Goal: Task Accomplishment & Management: Manage account settings

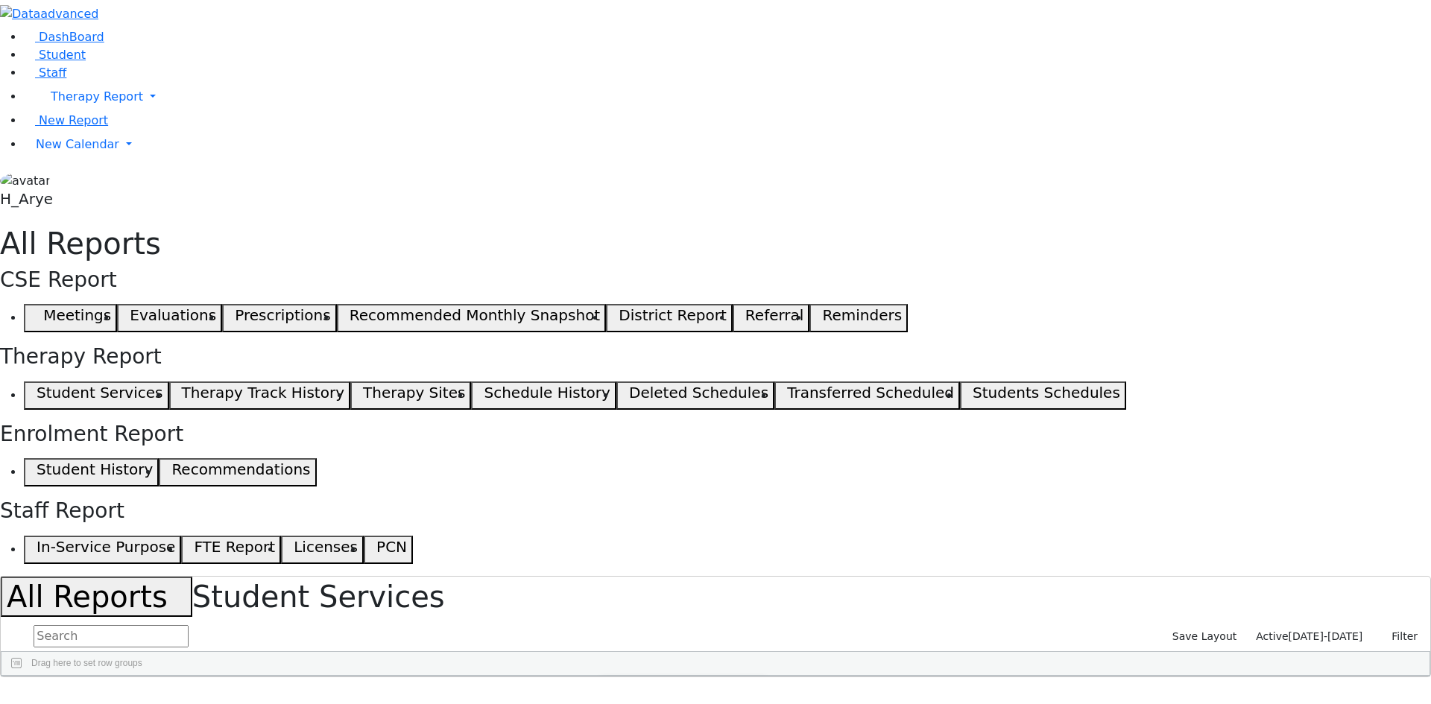
click at [89, 214] on aside "DashBoard Student Staff Therapy Report Student Old Calendar" at bounding box center [715, 107] width 1431 height 214
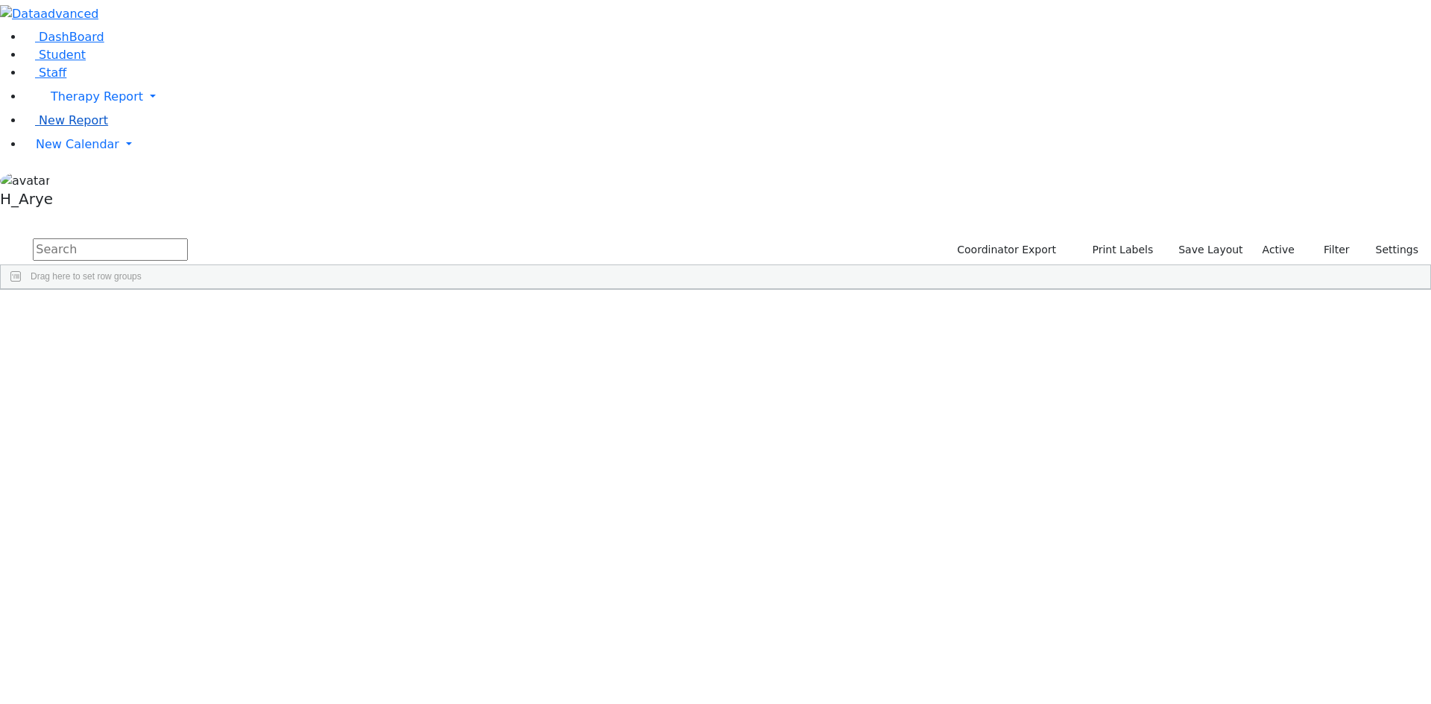
click at [80, 127] on span "New Report" at bounding box center [73, 120] width 69 height 14
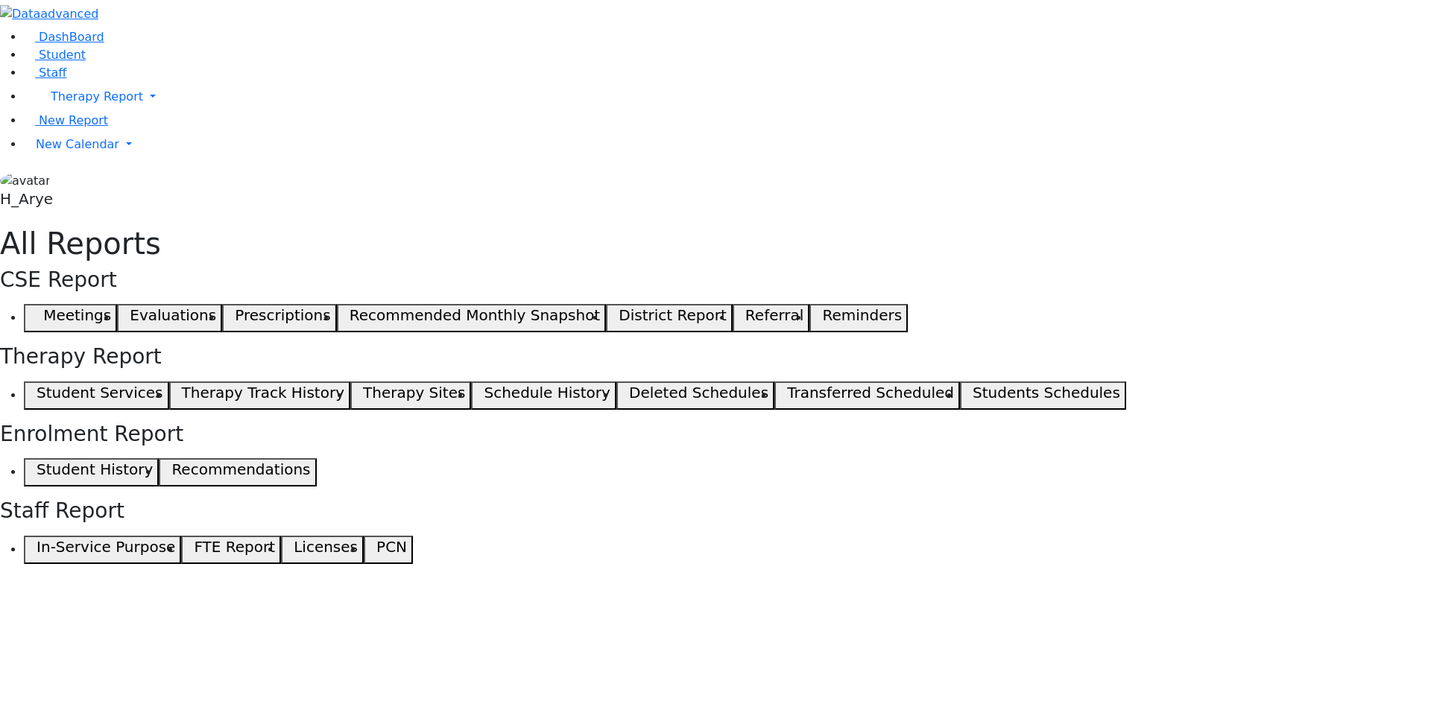
click at [162, 384] on h5 "Student Services" at bounding box center [100, 393] width 126 height 18
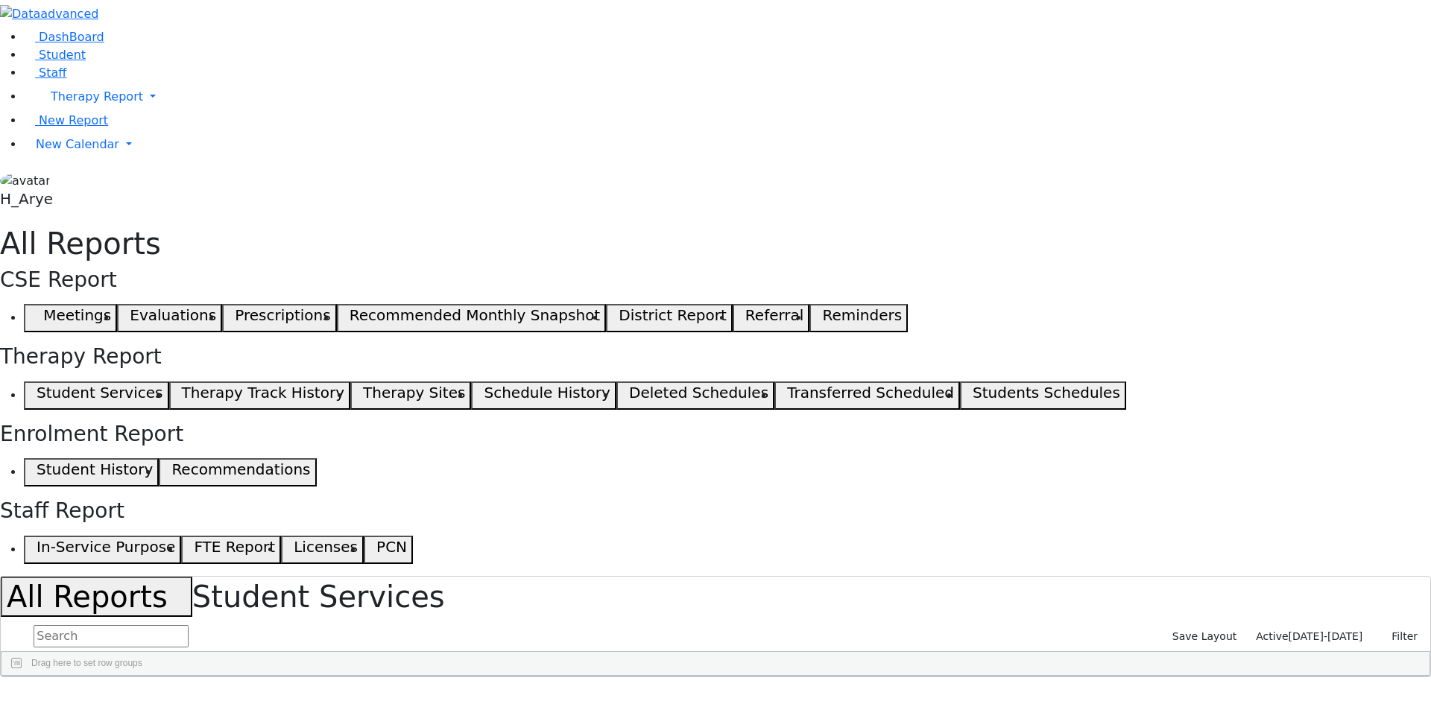
click at [1399, 625] on button "Filter" at bounding box center [1398, 636] width 52 height 23
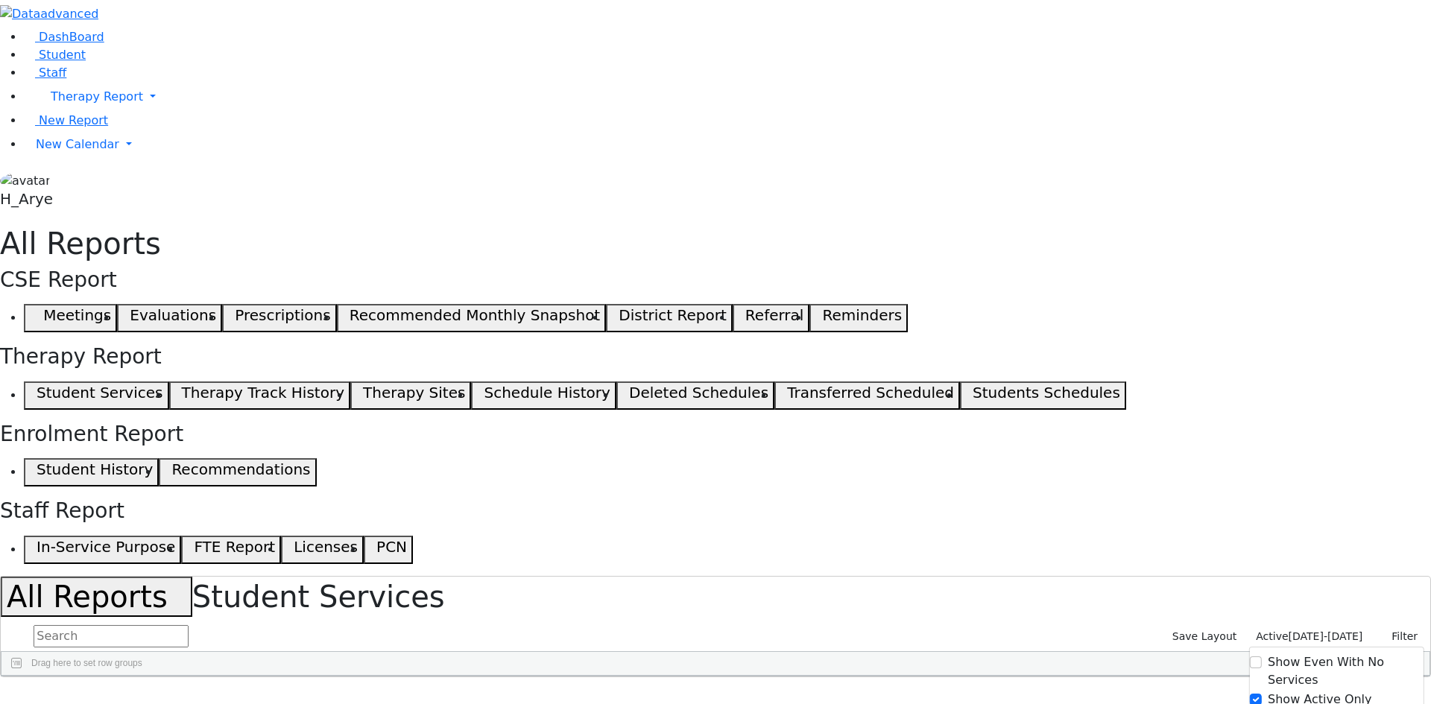
click at [189, 625] on input "text" at bounding box center [111, 636] width 155 height 22
click at [107, 112] on link "New Calendar" at bounding box center [727, 97] width 1407 height 30
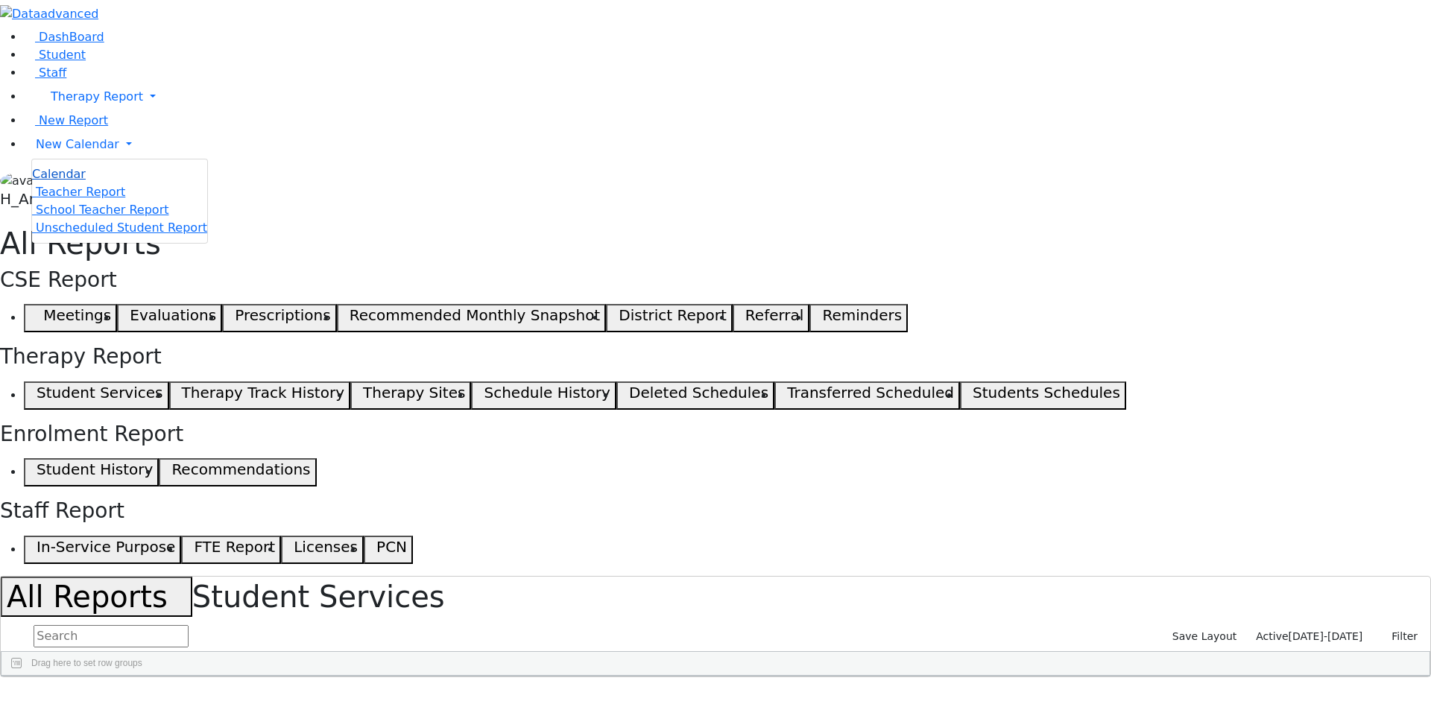
click at [86, 181] on span "Calendar" at bounding box center [59, 174] width 54 height 14
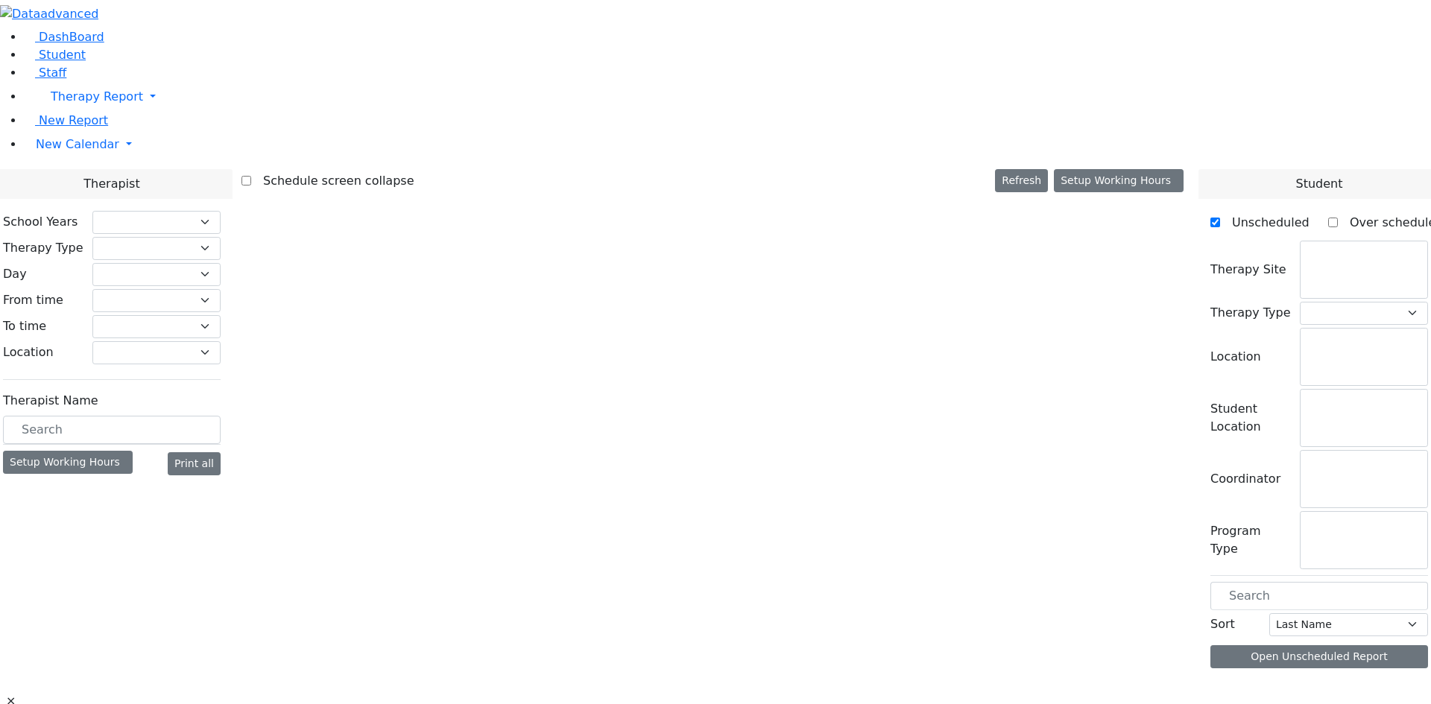
select select "212"
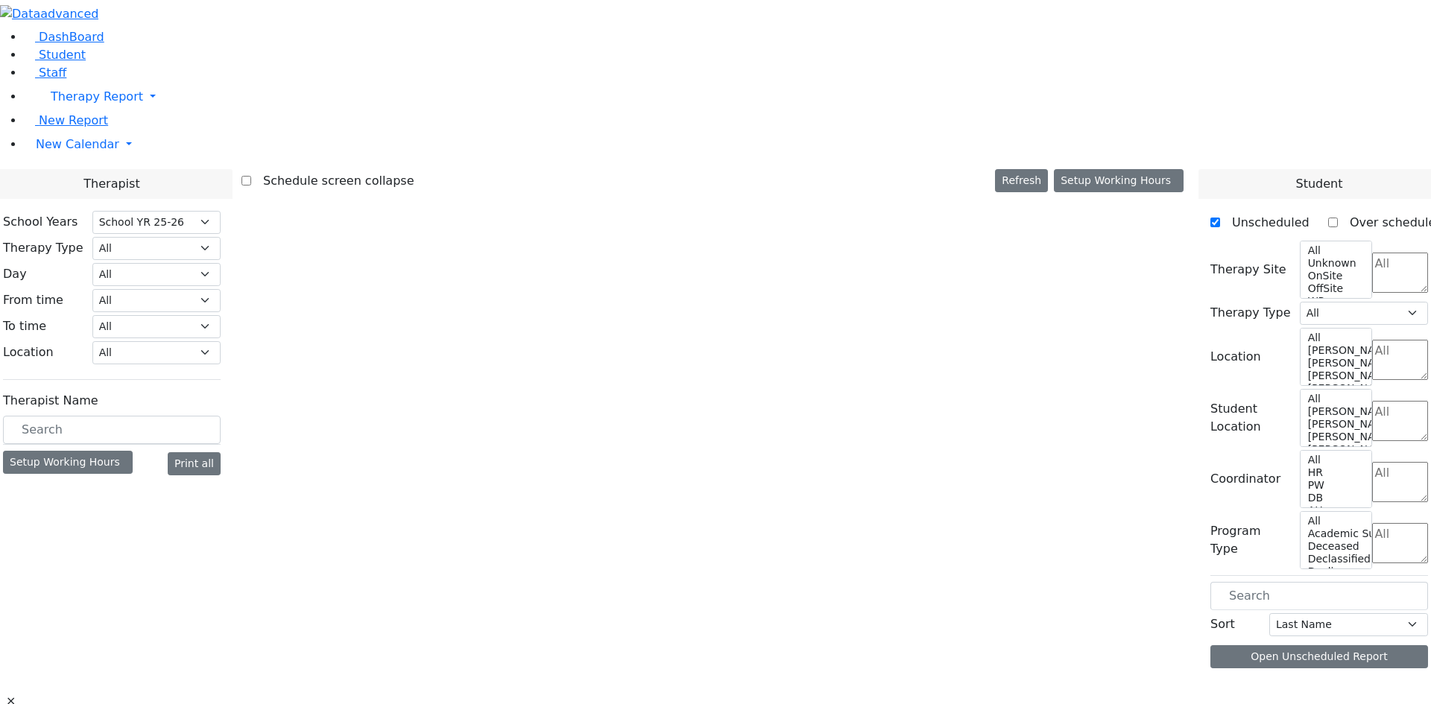
select select "2"
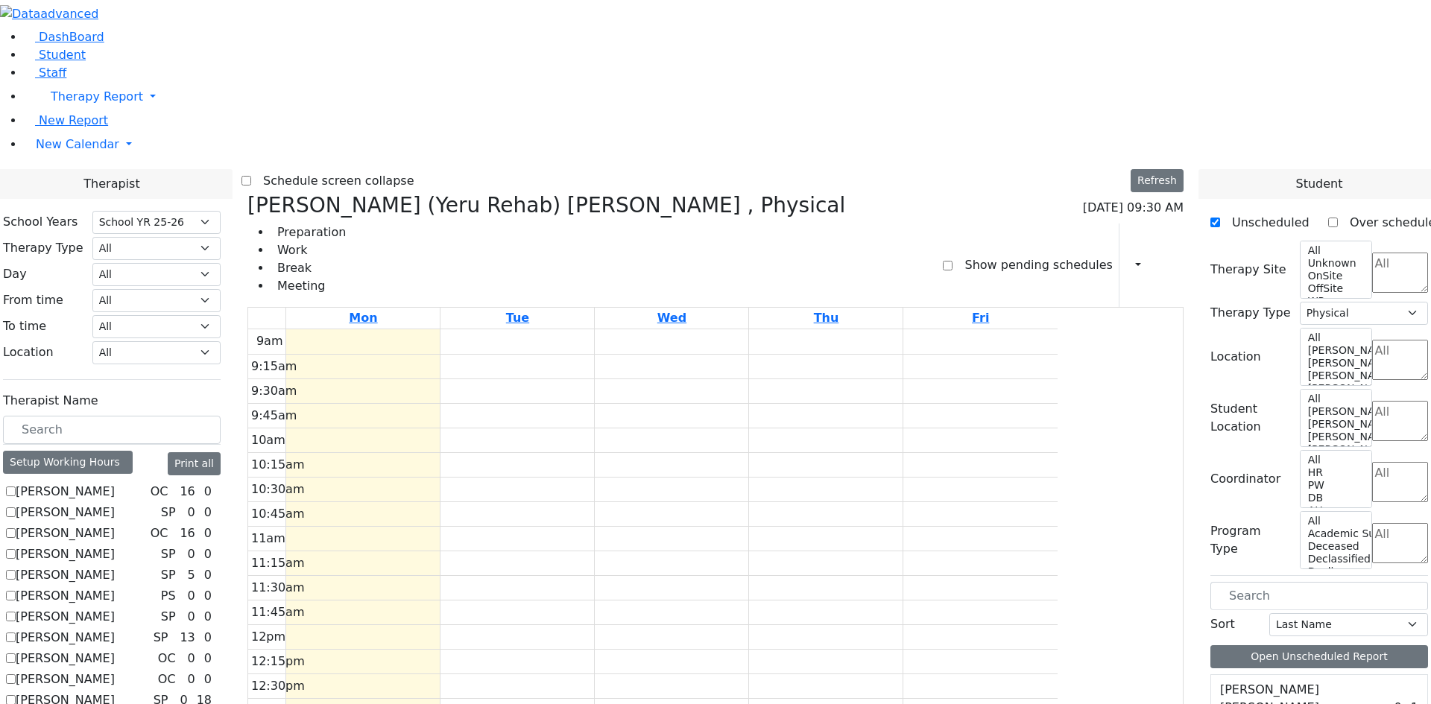
scroll to position [75, 0]
click at [115, 691] on label "[PERSON_NAME]" at bounding box center [65, 700] width 99 height 18
click at [16, 695] on input "[PERSON_NAME]" at bounding box center [11, 700] width 10 height 10
checkbox input "true"
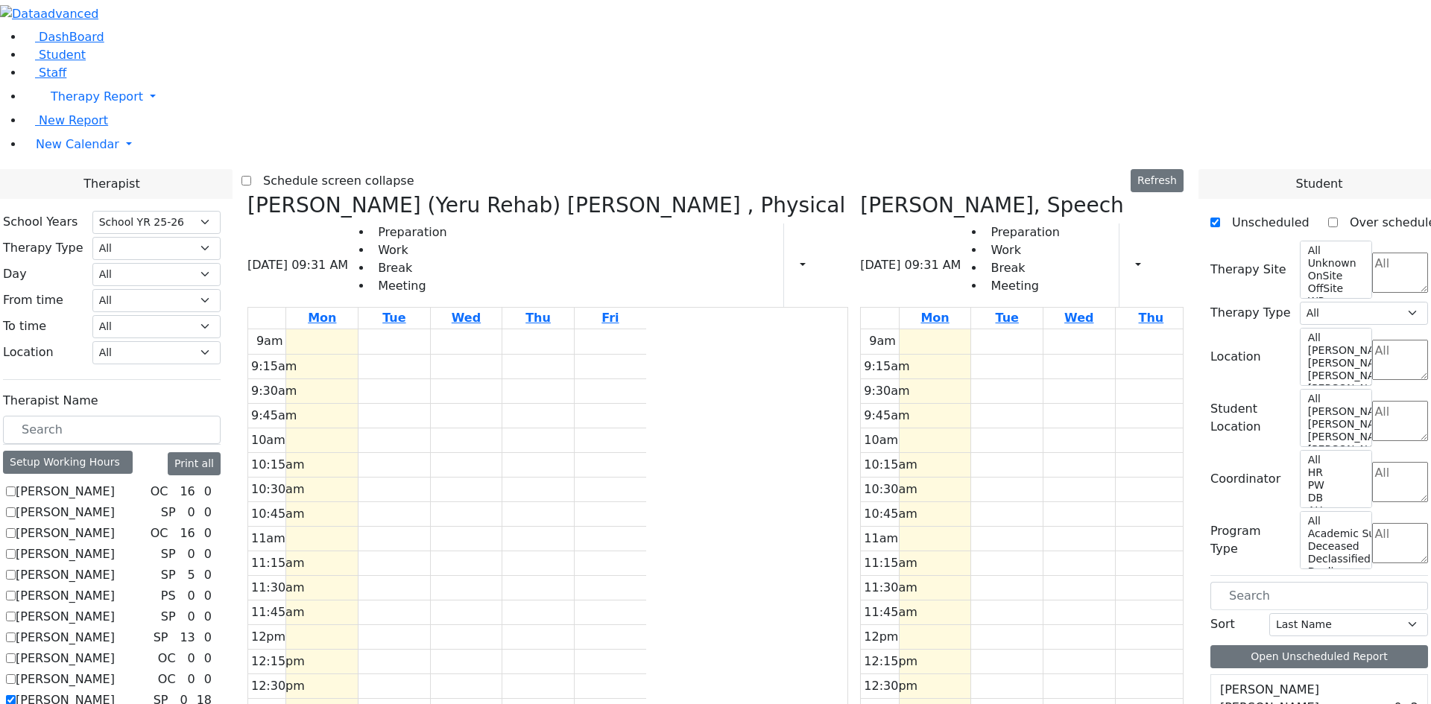
click at [247, 193] on icon at bounding box center [247, 205] width 0 height 25
select select "3"
checkbox input "false"
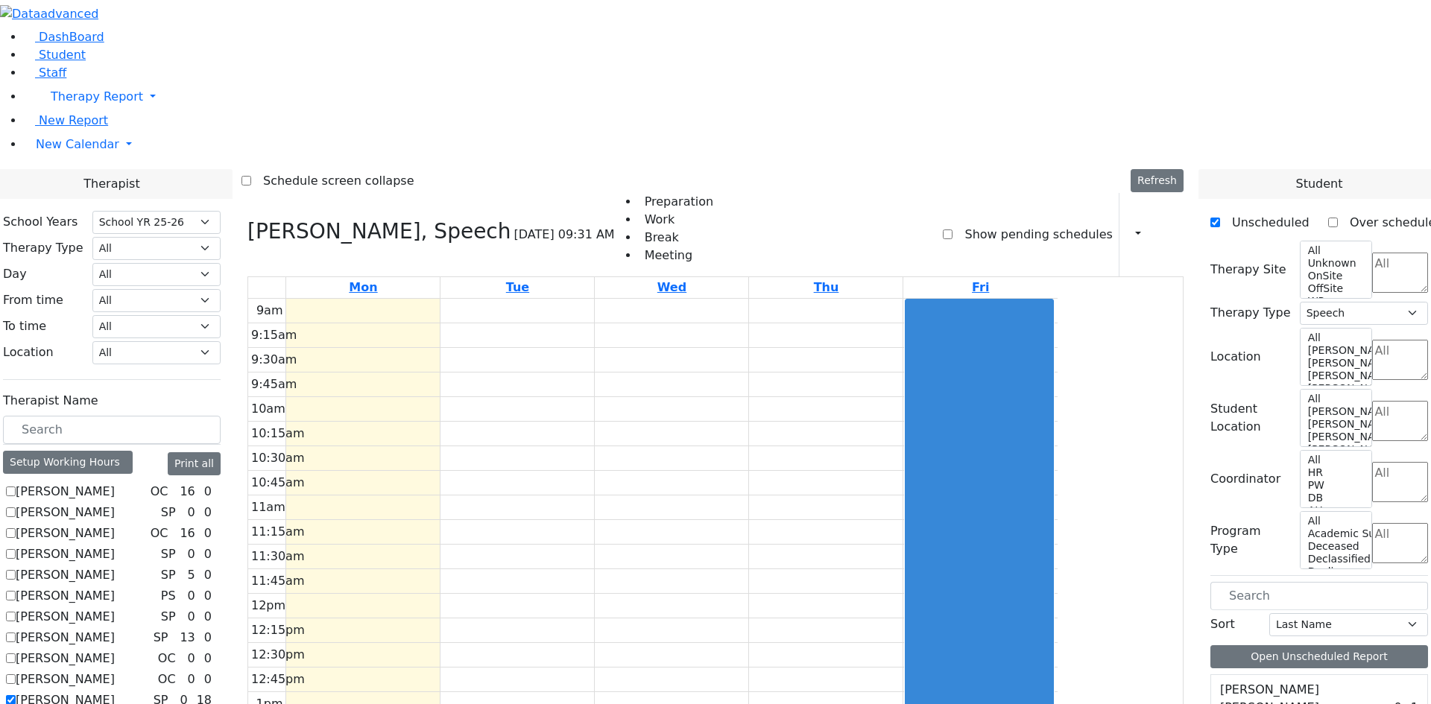
click at [963, 223] on label "Show pending schedules" at bounding box center [1031, 235] width 159 height 24
click at [952, 229] on input "Show pending schedules" at bounding box center [948, 234] width 10 height 10
checkbox input "true"
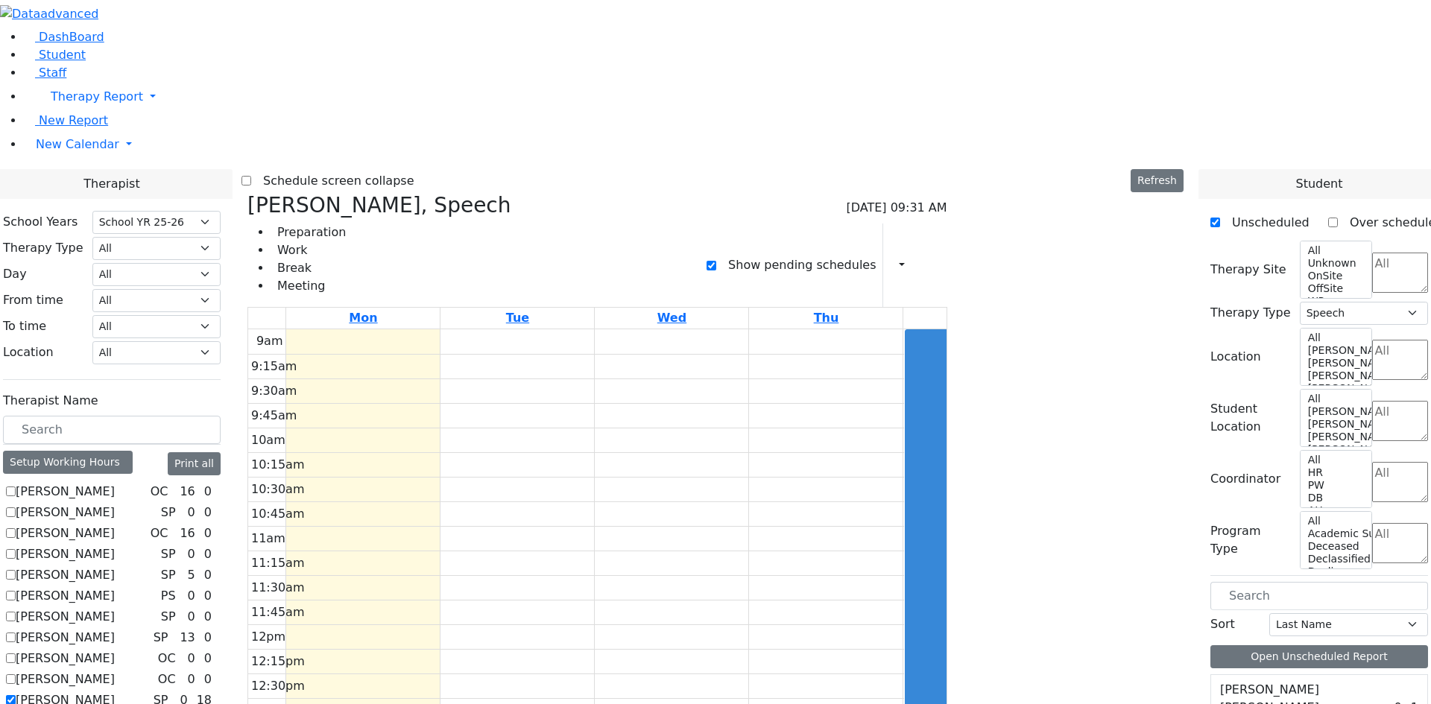
click at [115, 691] on label "Grumet Tova" at bounding box center [65, 700] width 99 height 18
click at [16, 695] on input "Grumet Tova" at bounding box center [11, 700] width 10 height 10
checkbox input "false"
select select
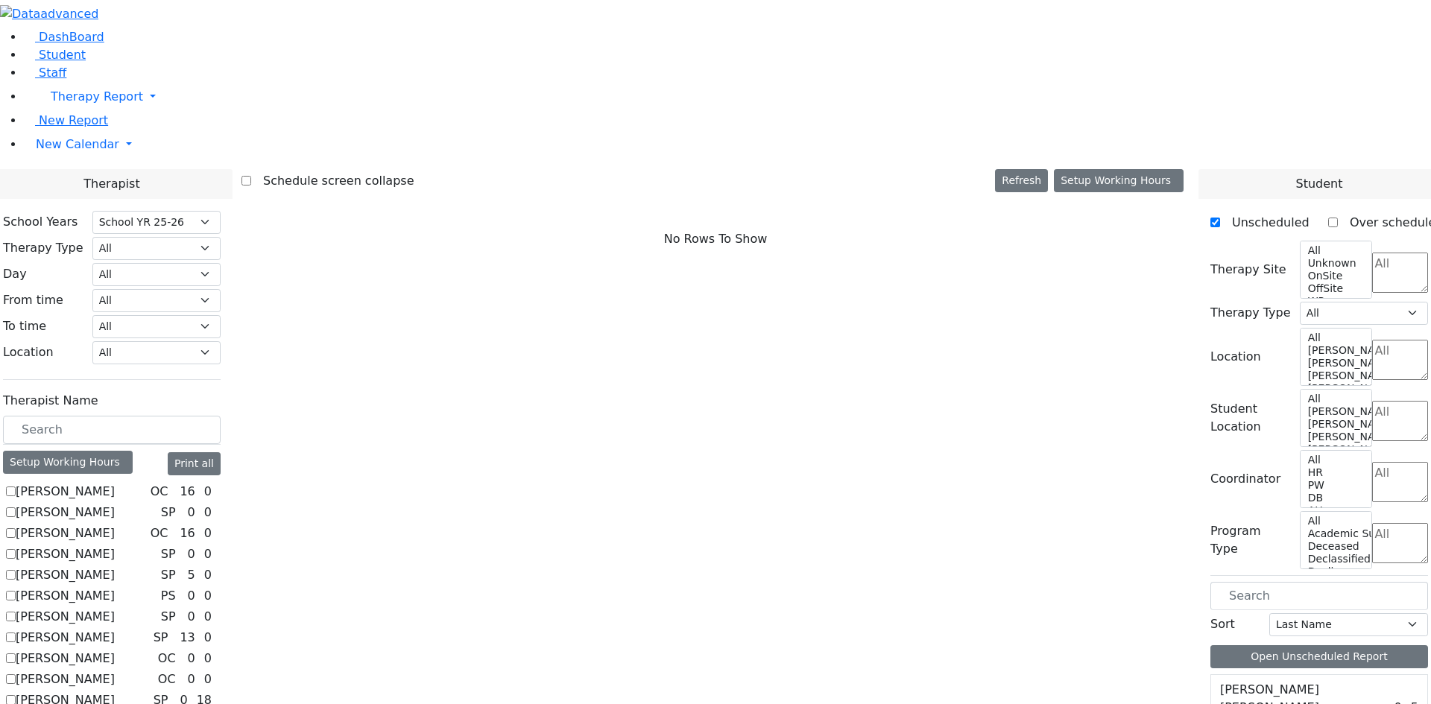
checkbox input "true"
select select "3"
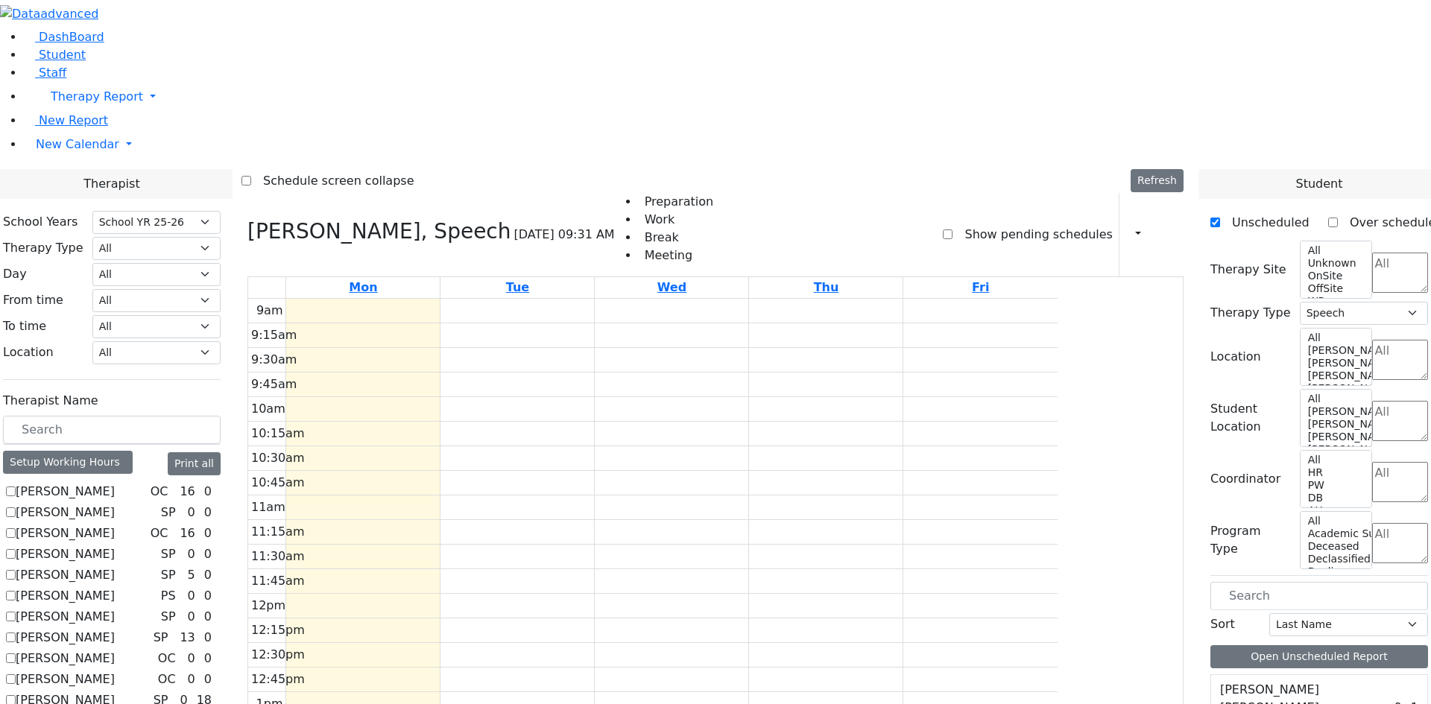
scroll to position [149, 0]
checkbox input "false"
select select
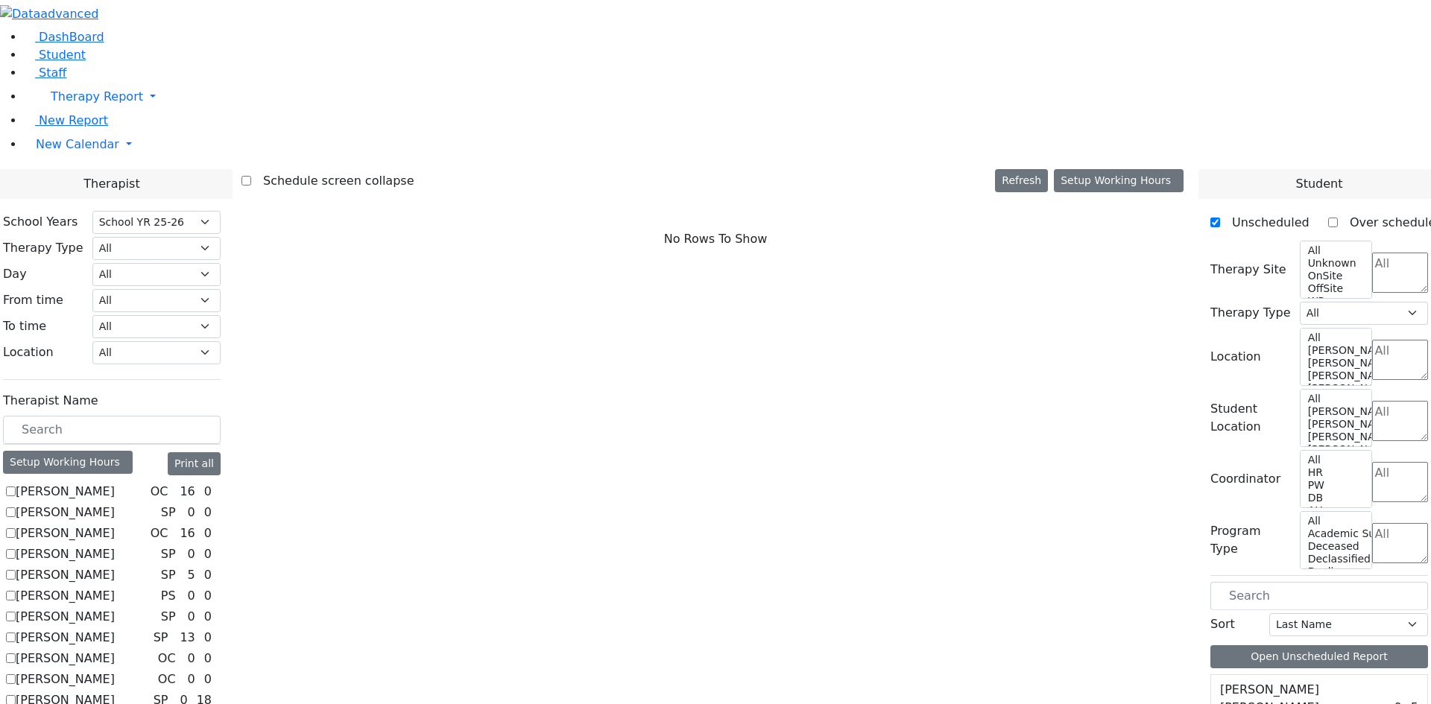
checkbox input "true"
select select "3"
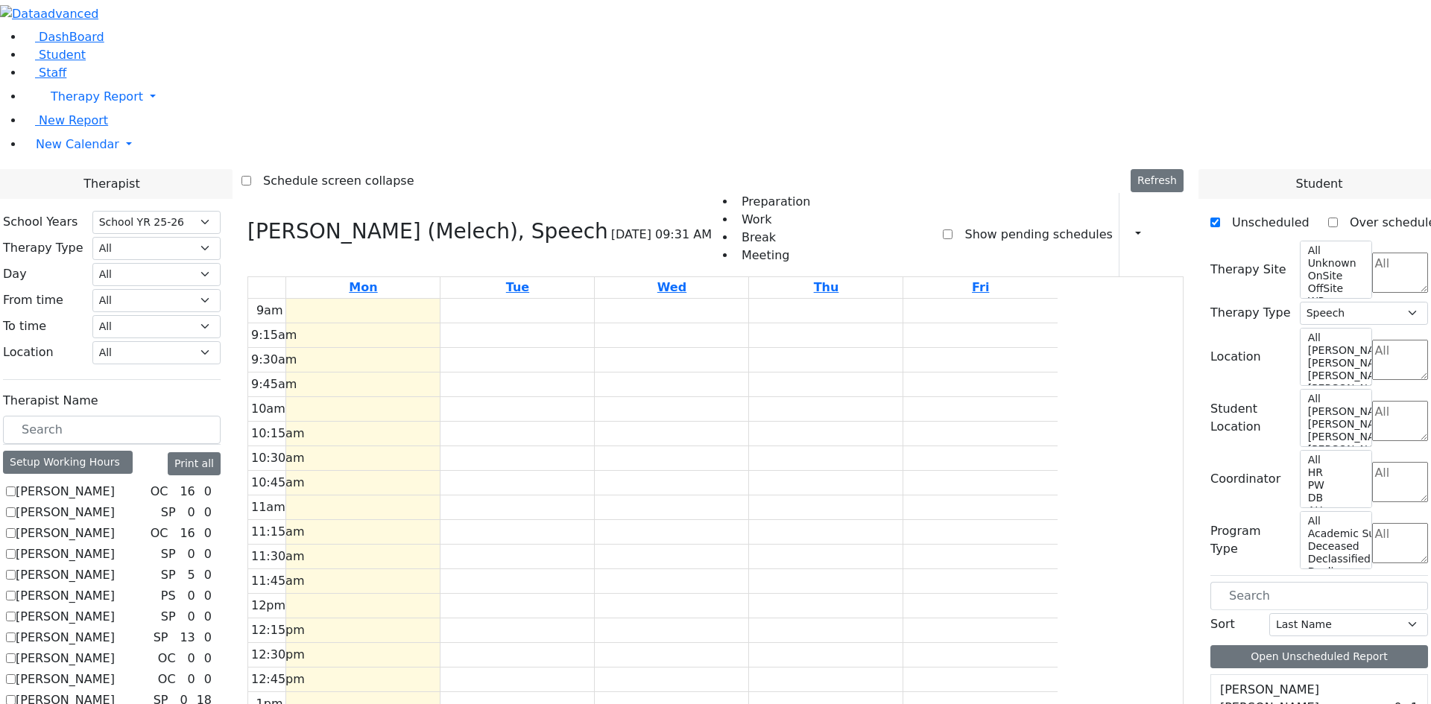
scroll to position [224, 0]
checkbox input "true"
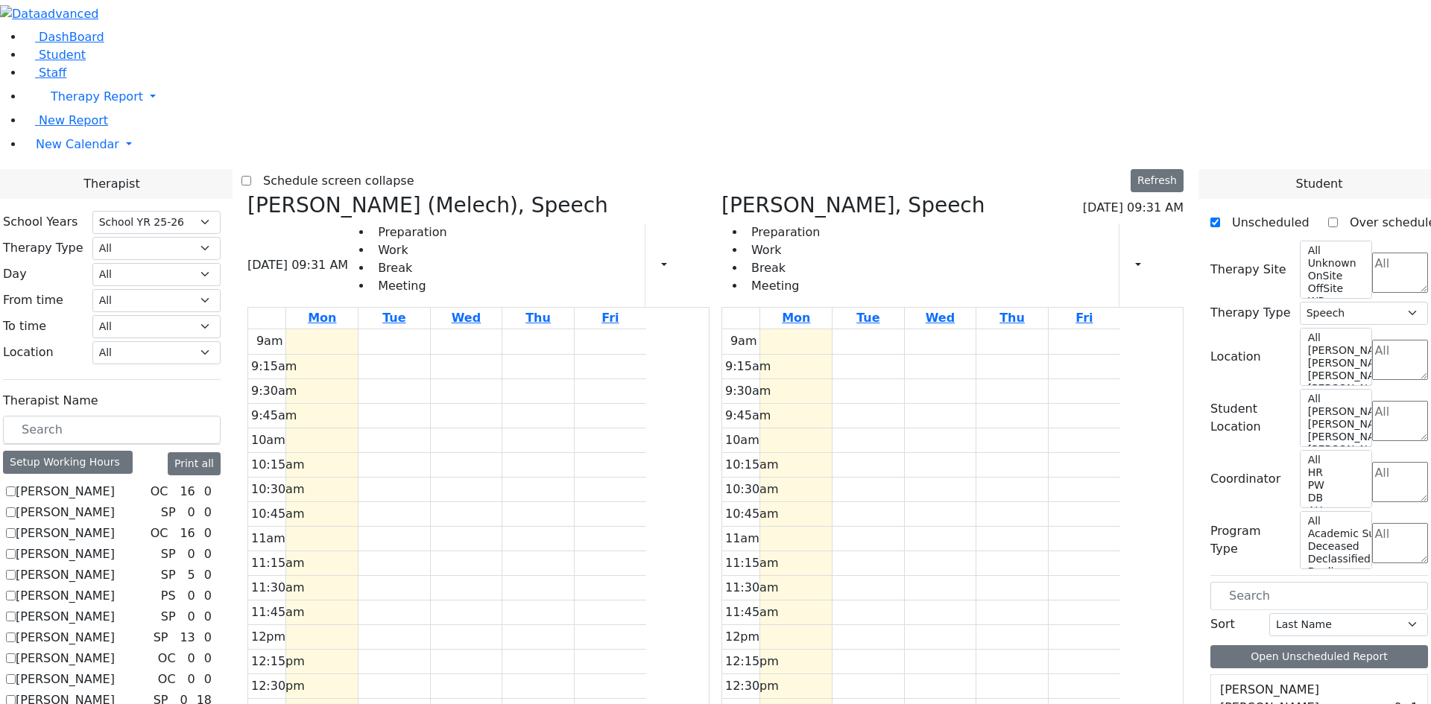
checkbox input "false"
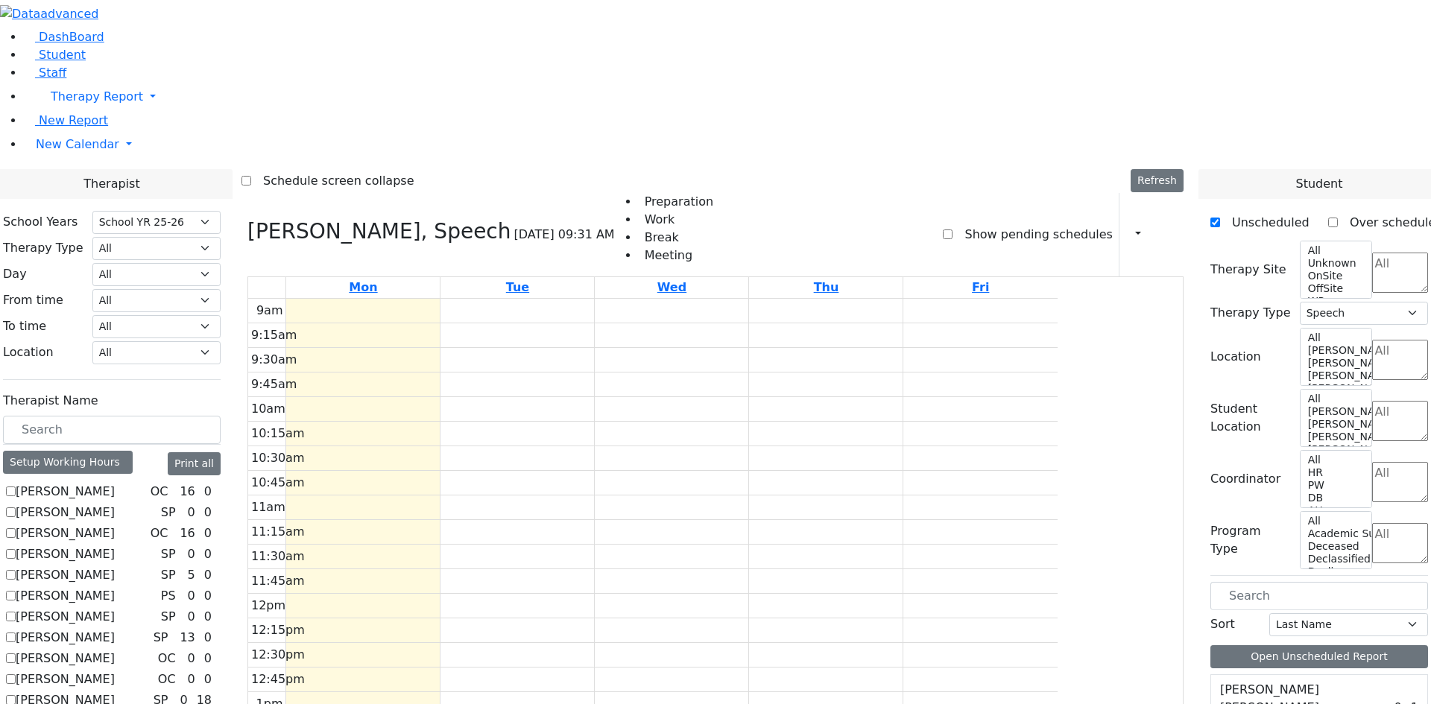
checkbox input "false"
select select
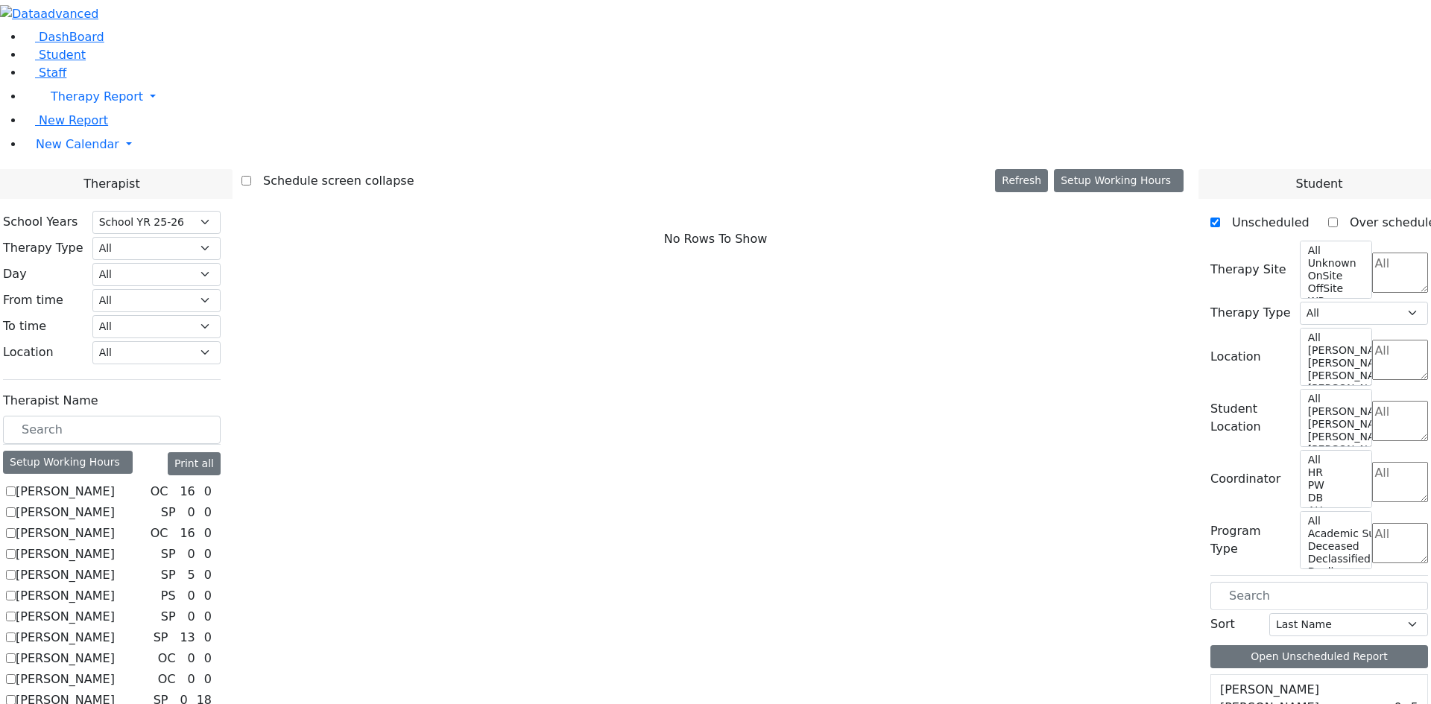
scroll to position [298, 0]
checkbox input "true"
select select "3"
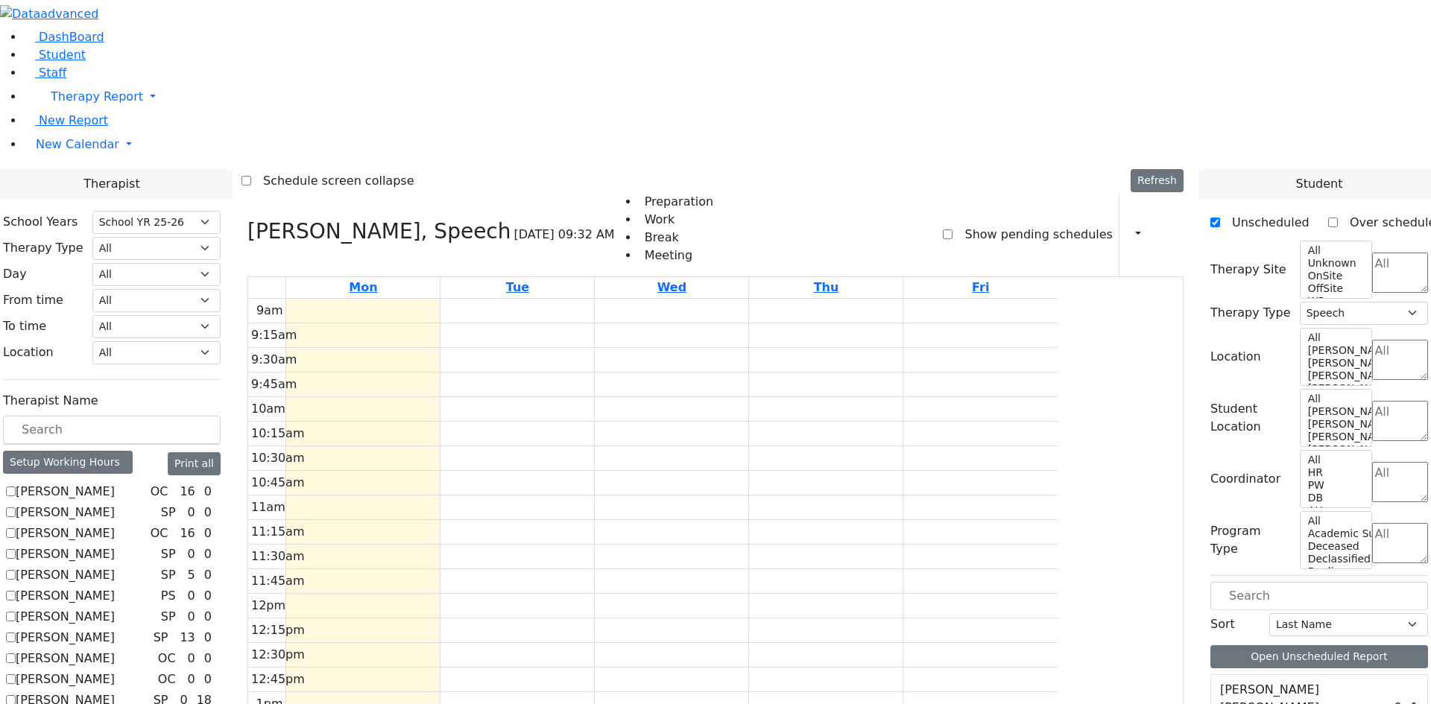
click at [972, 223] on label "Show pending schedules" at bounding box center [1031, 235] width 159 height 24
click at [952, 229] on input "Show pending schedules" at bounding box center [948, 234] width 10 height 10
checkbox input "true"
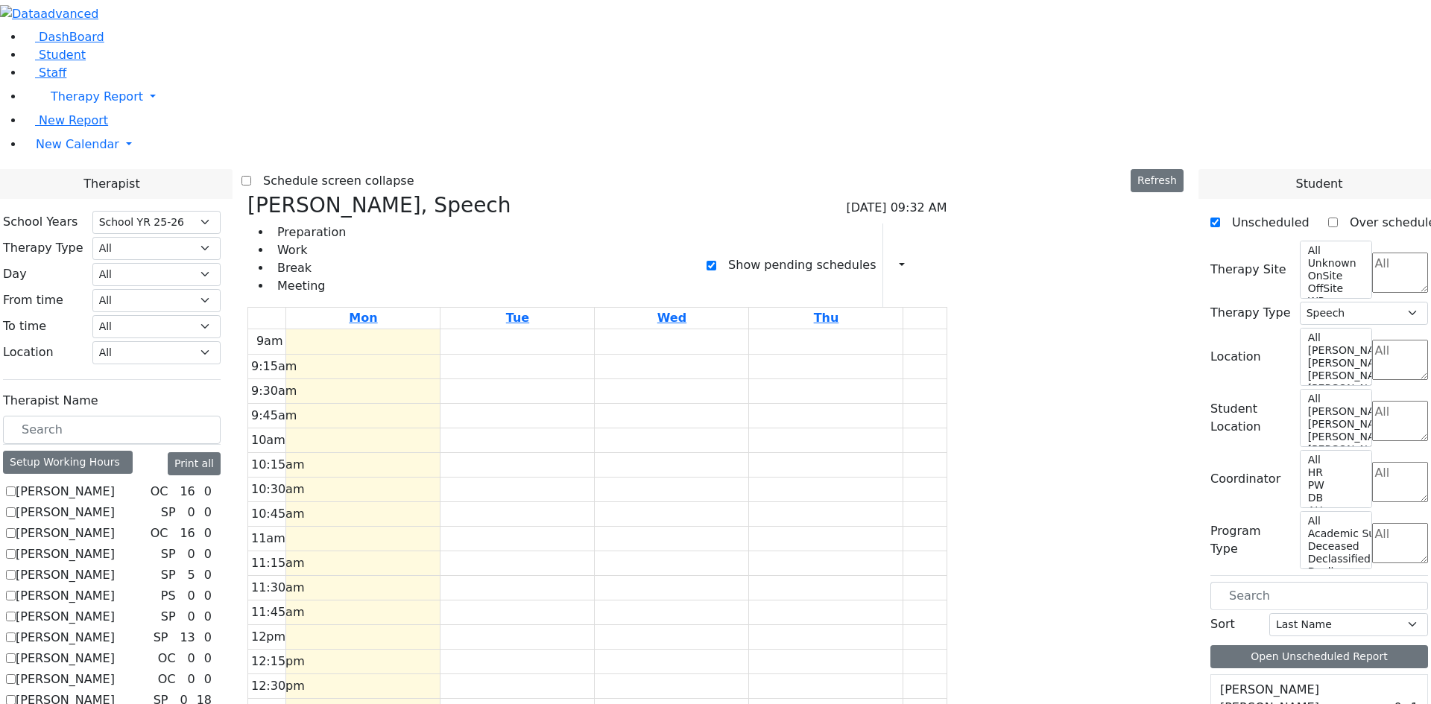
checkbox input "false"
select select
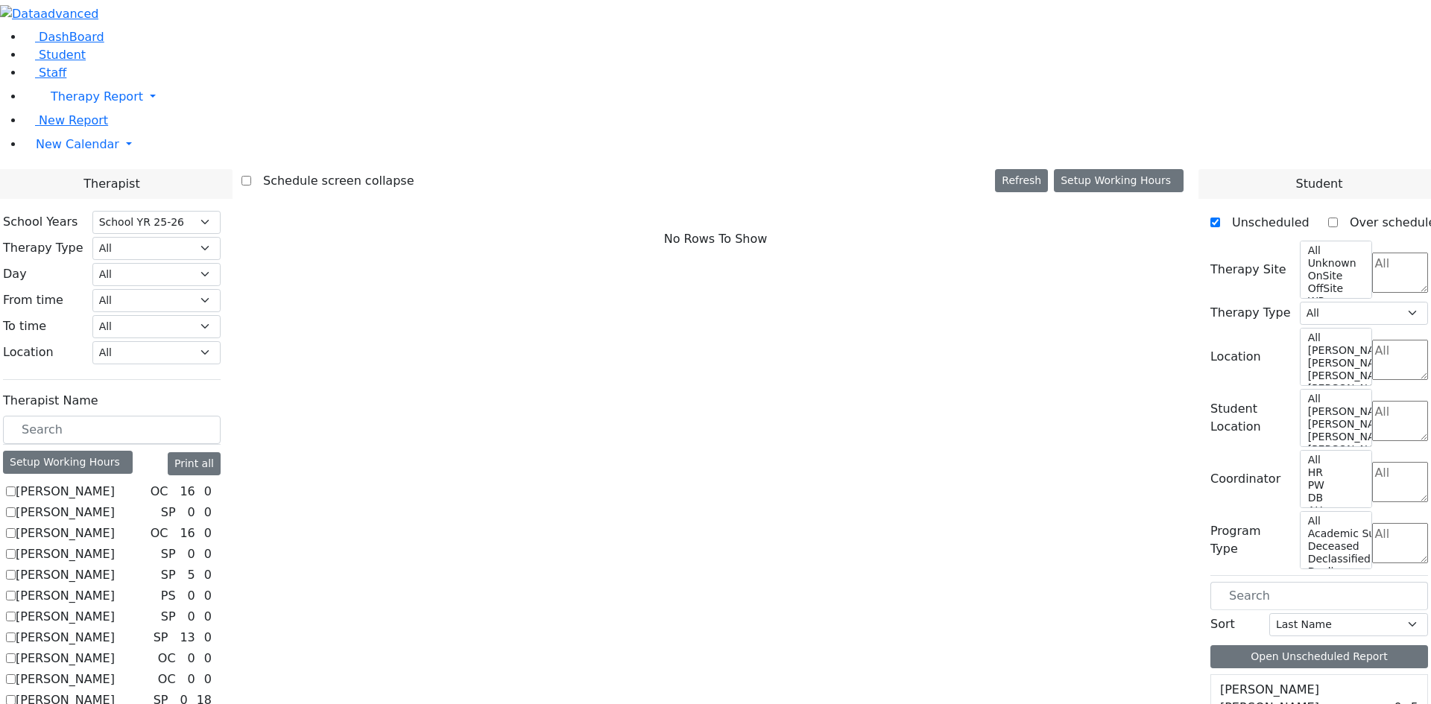
scroll to position [447, 0]
checkbox input "true"
select select "1"
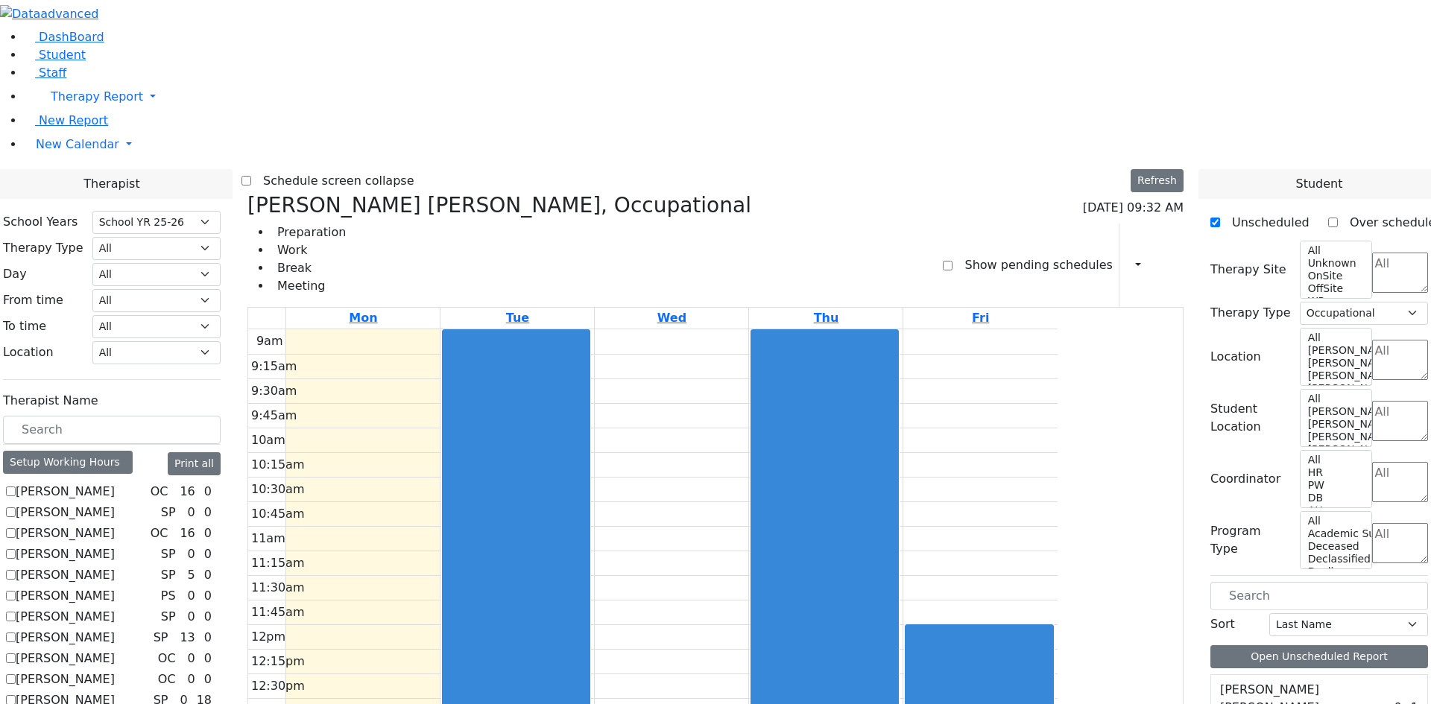
checkbox input "false"
select select
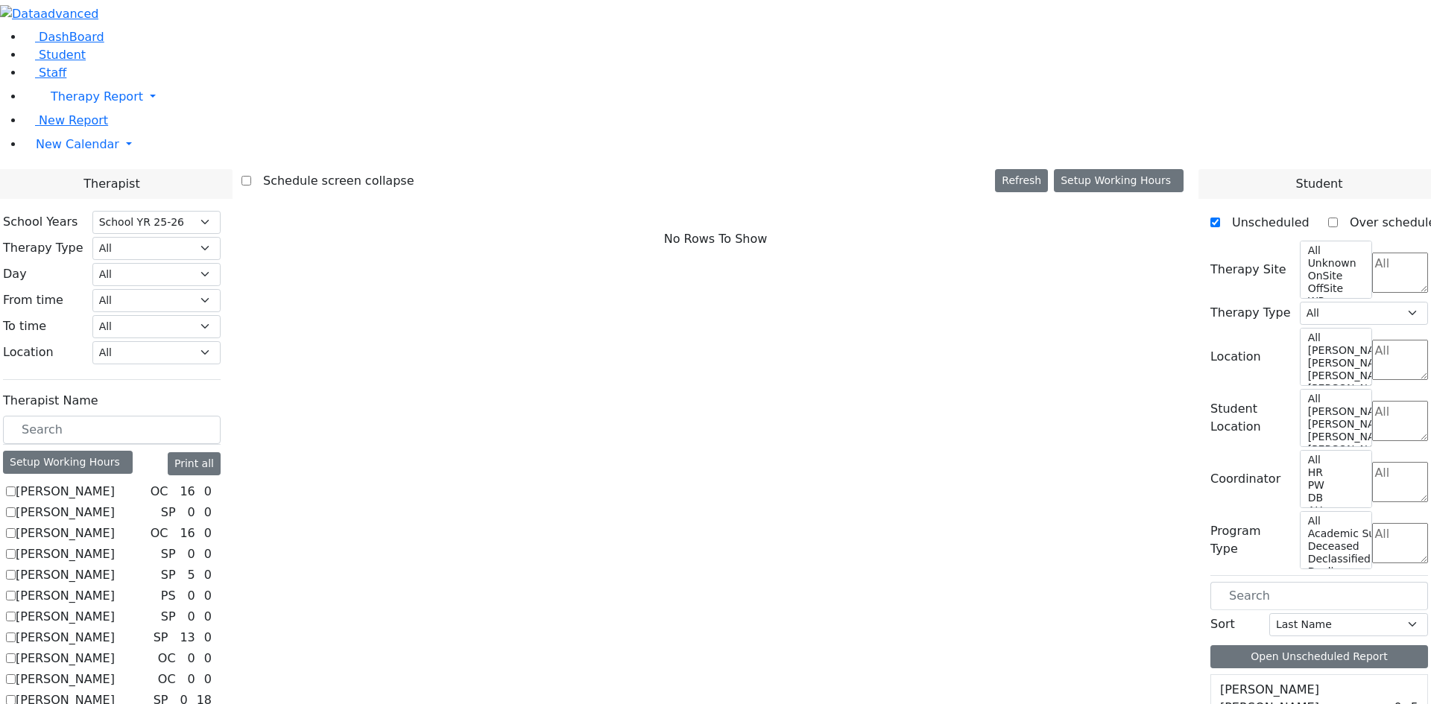
checkbox input "true"
select select "3"
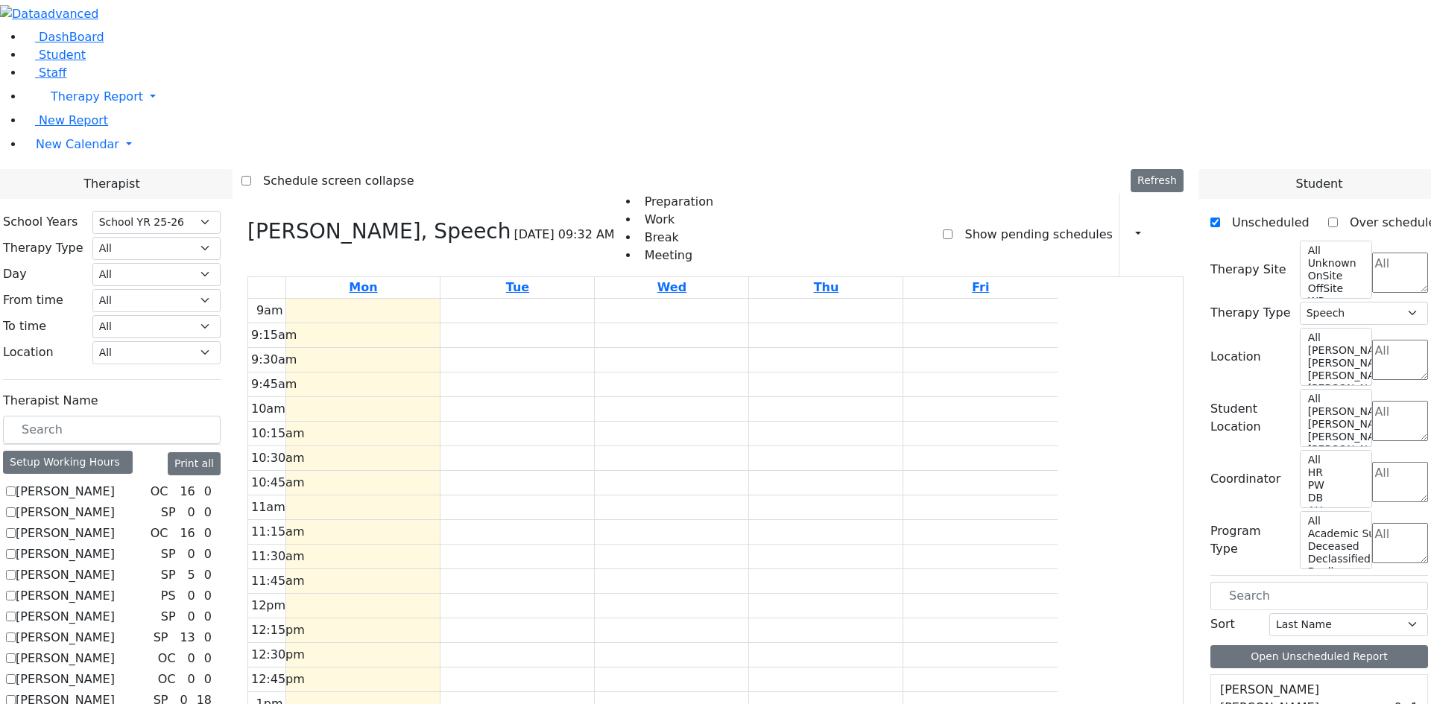
click at [1011, 223] on label "Show pending schedules" at bounding box center [1031, 235] width 159 height 24
click at [952, 229] on input "Show pending schedules" at bounding box center [948, 234] width 10 height 10
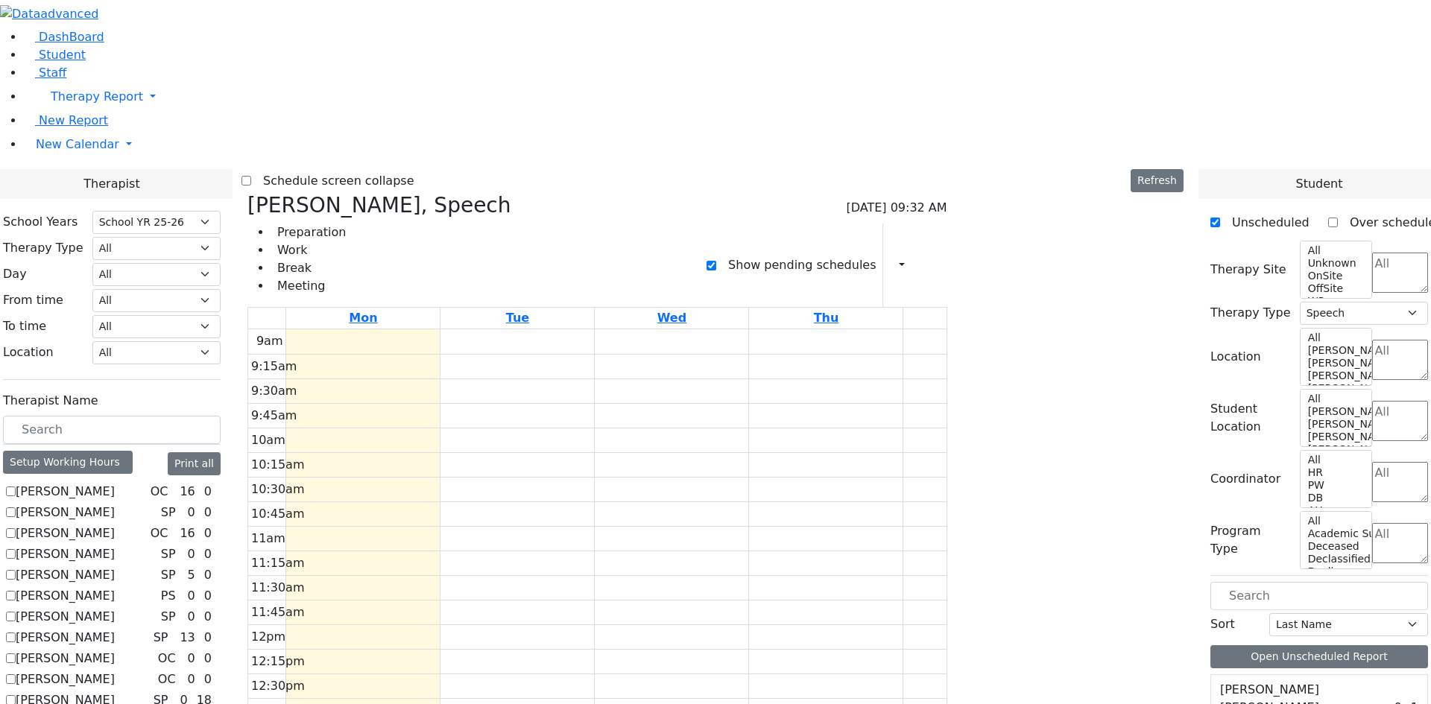
click at [865, 253] on label "Show pending schedules" at bounding box center [795, 265] width 159 height 24
click at [716, 261] on input "Show pending schedules" at bounding box center [711, 266] width 10 height 10
checkbox input "false"
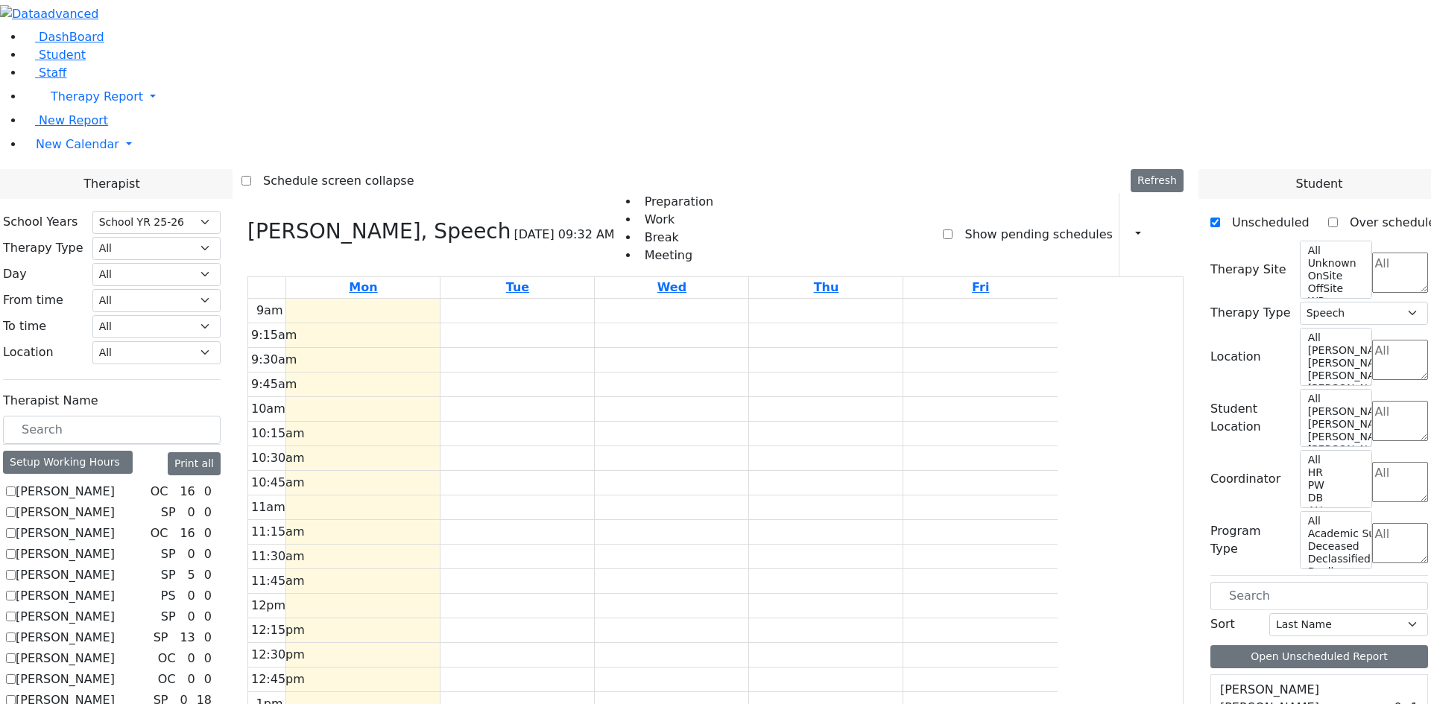
checkbox input "false"
select select
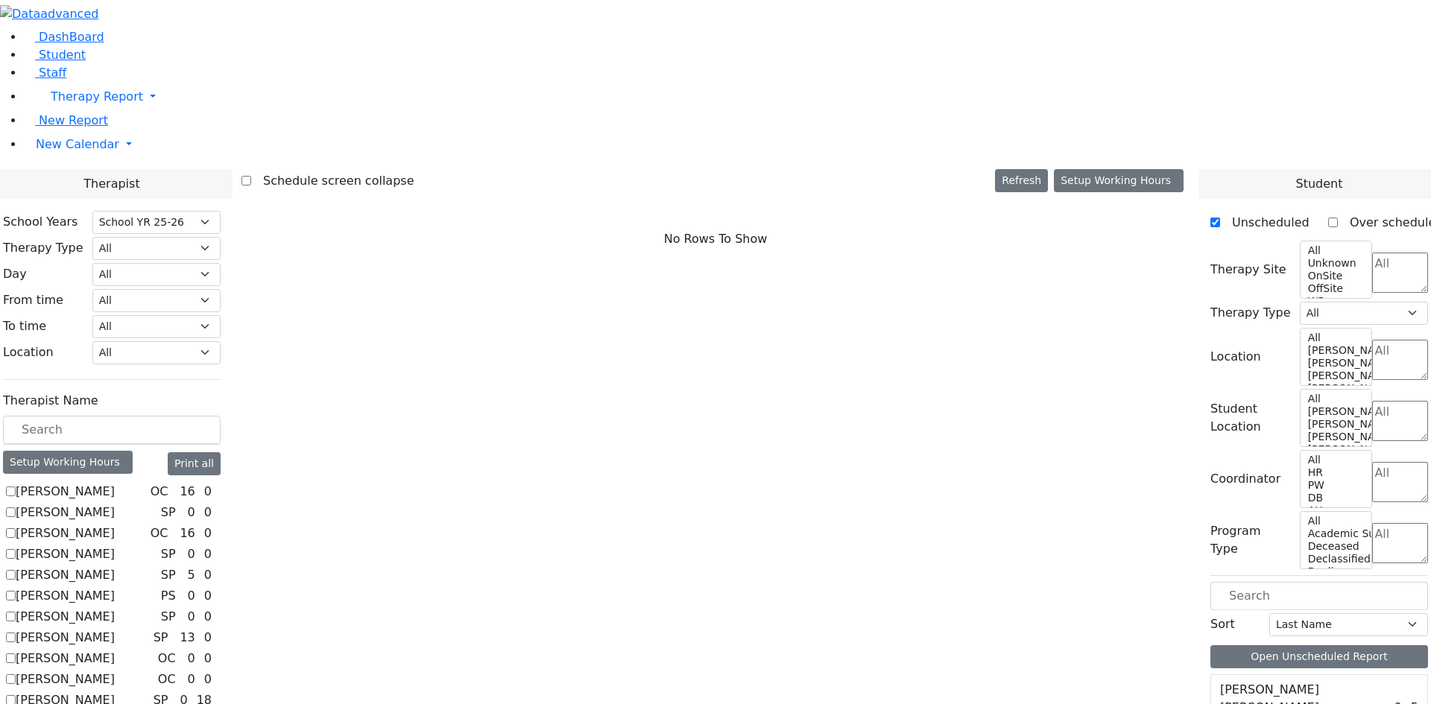
scroll to position [627, 0]
checkbox input "true"
select select "3"
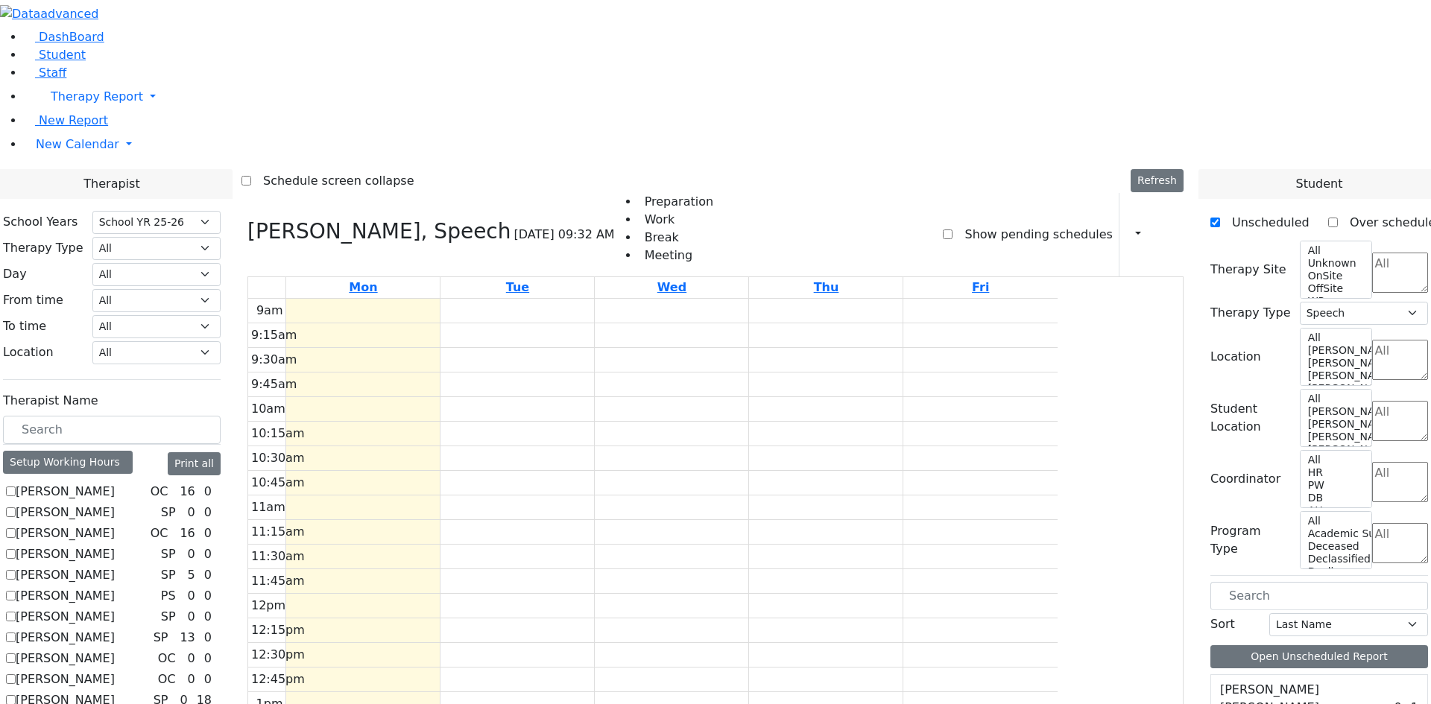
checkbox input "false"
select select
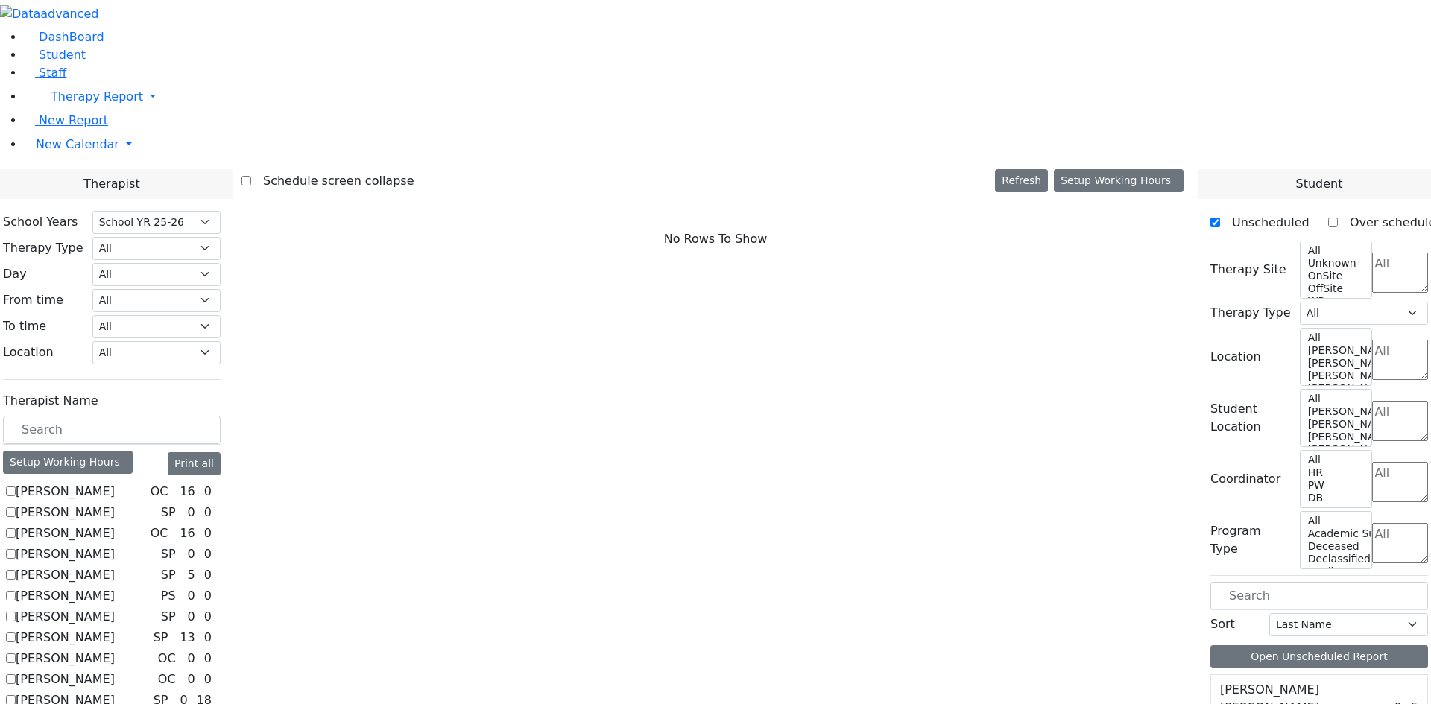
scroll to position [0, 0]
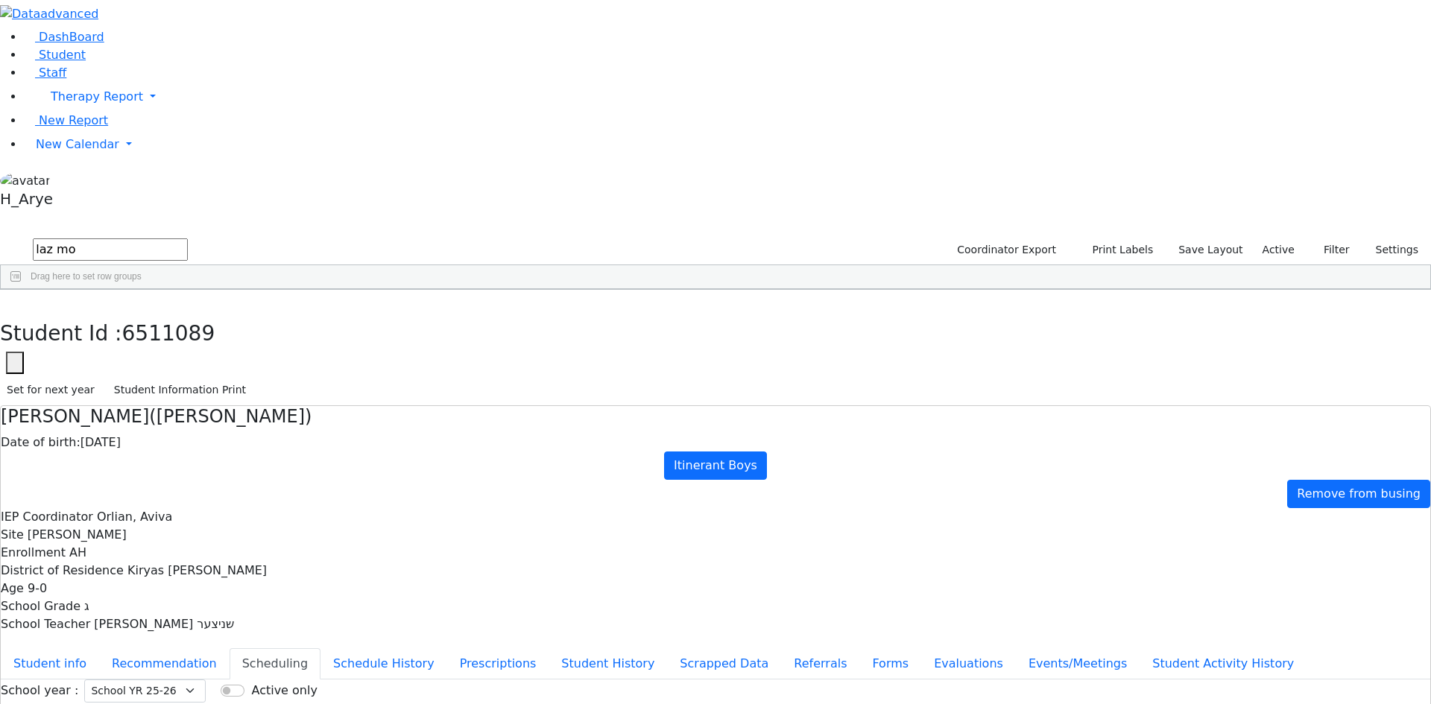
select select "212"
click at [22, 290] on button "button" at bounding box center [11, 305] width 22 height 31
drag, startPoint x: 274, startPoint y: 45, endPoint x: 208, endPoint y: 50, distance: 66.5
click at [188, 238] on input "laz mo" at bounding box center [110, 249] width 155 height 22
drag, startPoint x: 208, startPoint y: 50, endPoint x: 165, endPoint y: 54, distance: 43.4
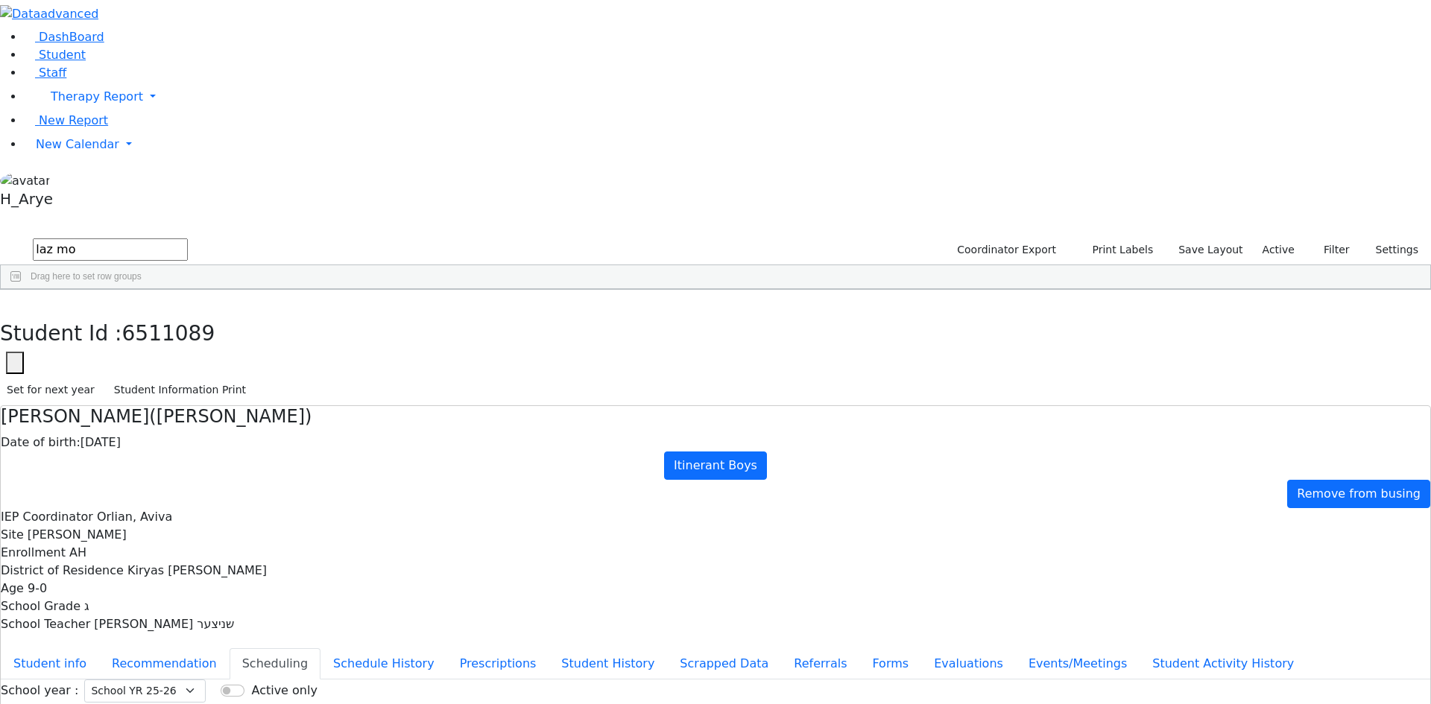
click at [171, 54] on div "DashBoard Student Staff Therapy Report Student Old Calendar Report H_Arye" at bounding box center [715, 429] width 1431 height 859
drag, startPoint x: 273, startPoint y: 63, endPoint x: 146, endPoint y: 63, distance: 126.7
click at [147, 63] on div "DashBoard Student Staff Therapy Report Student Old Calendar Report H_Arye" at bounding box center [715, 429] width 1431 height 859
type input "ber jac"
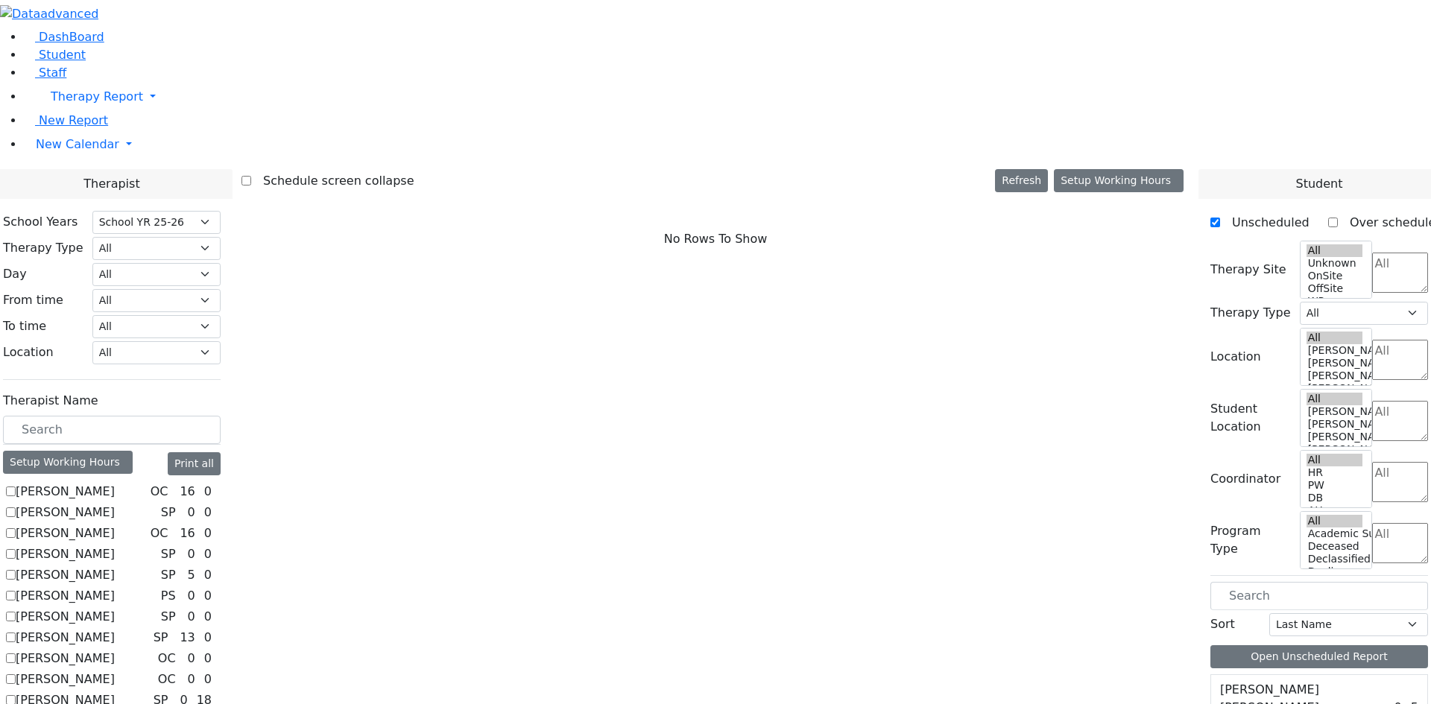
select select "212"
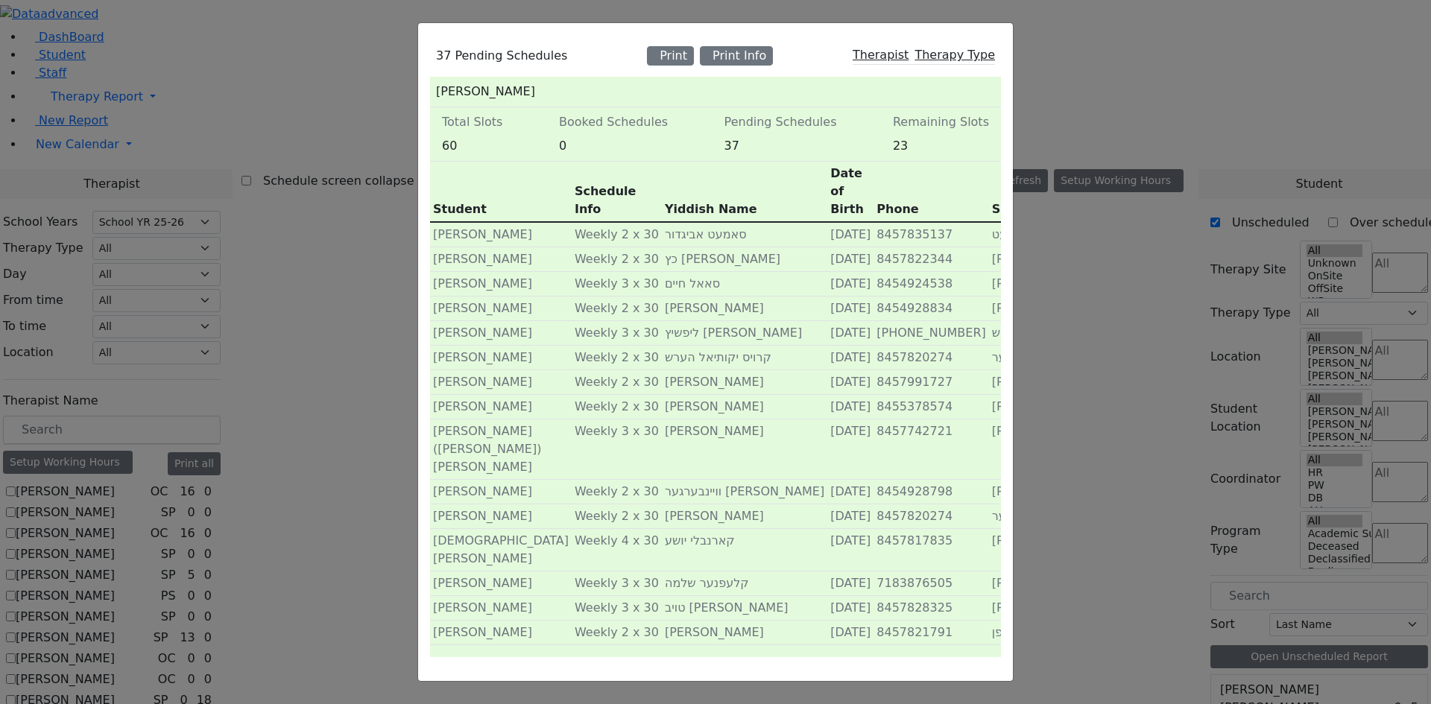
click at [355, 634] on div "37 Pending Schedules Print Print Info Therapist Therapy Type Ziegler Tzvi Total…" at bounding box center [715, 352] width 1431 height 704
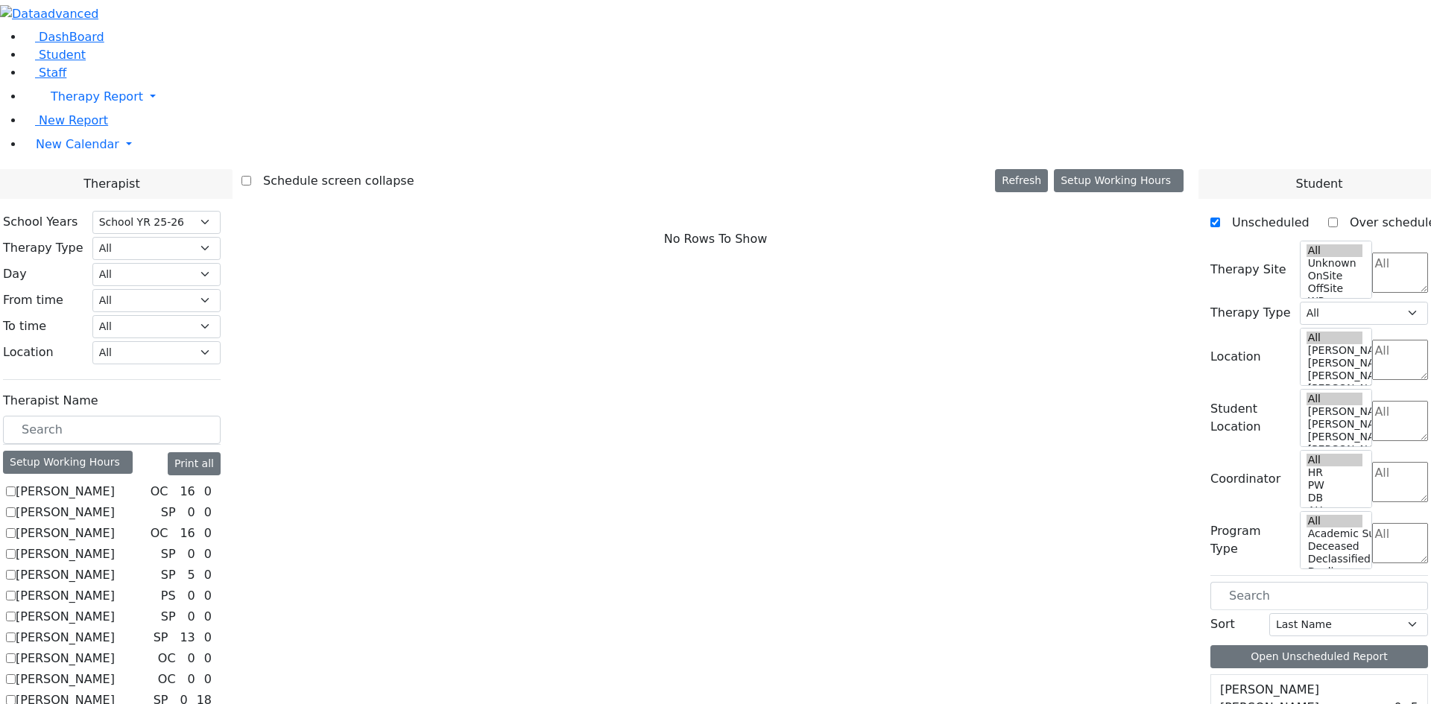
scroll to position [255, 0]
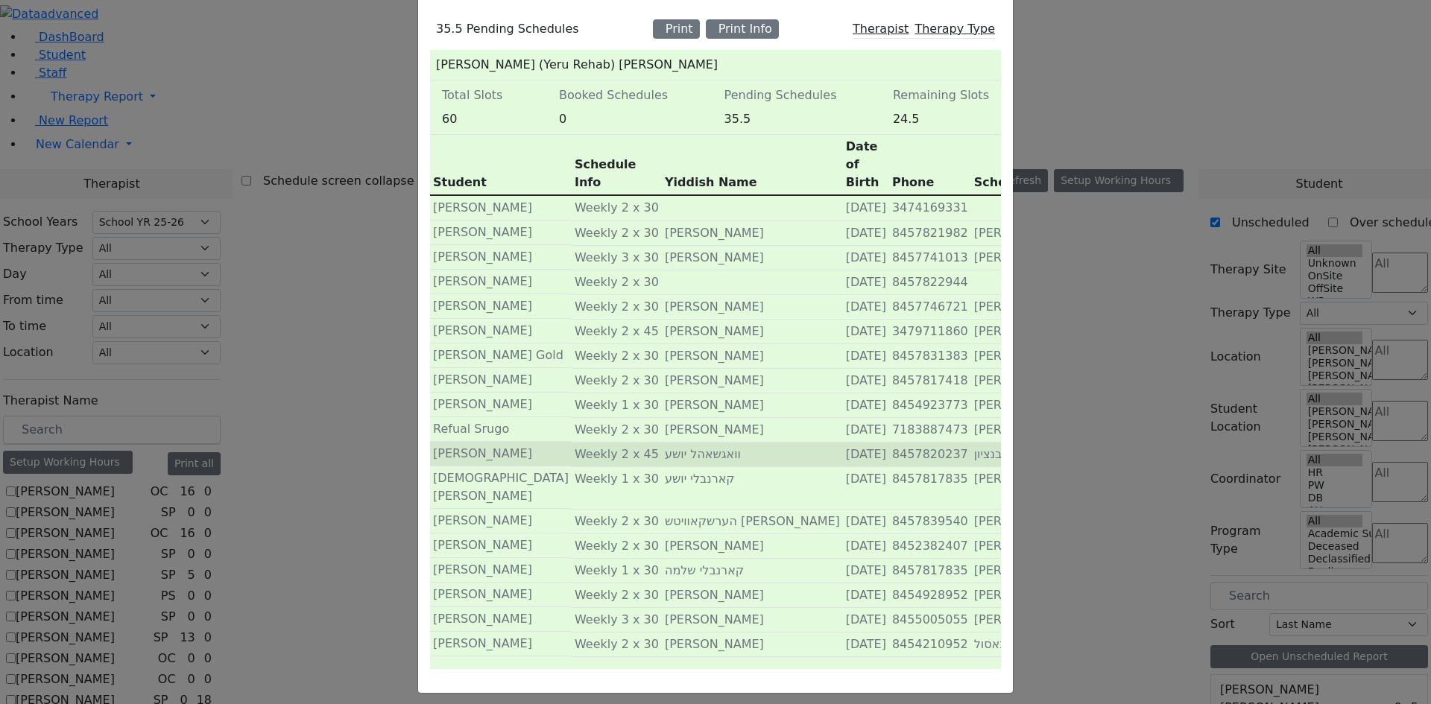
scroll to position [0, 0]
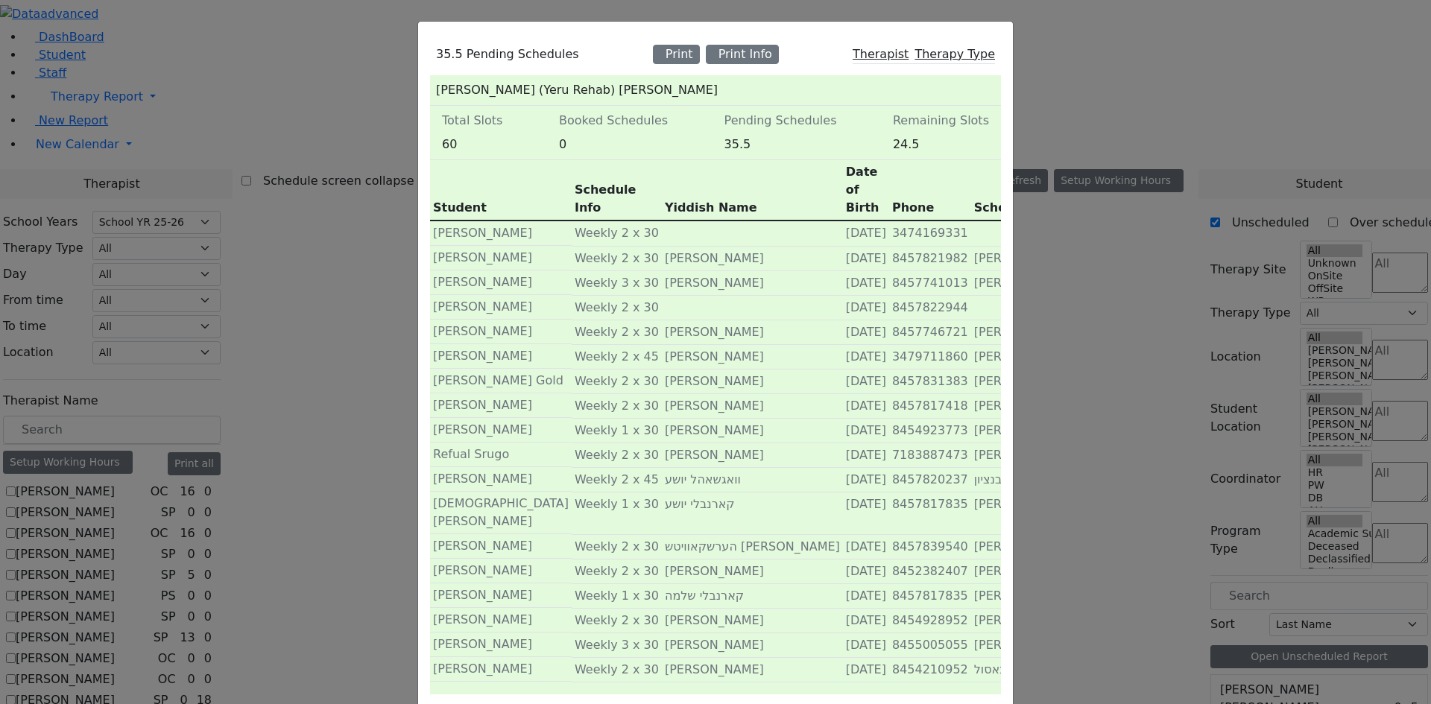
click at [1133, 174] on div "35.5 Pending Schedules Print Print Info Therapist Therapy Type Meyer (Yeru Reha…" at bounding box center [715, 352] width 1431 height 704
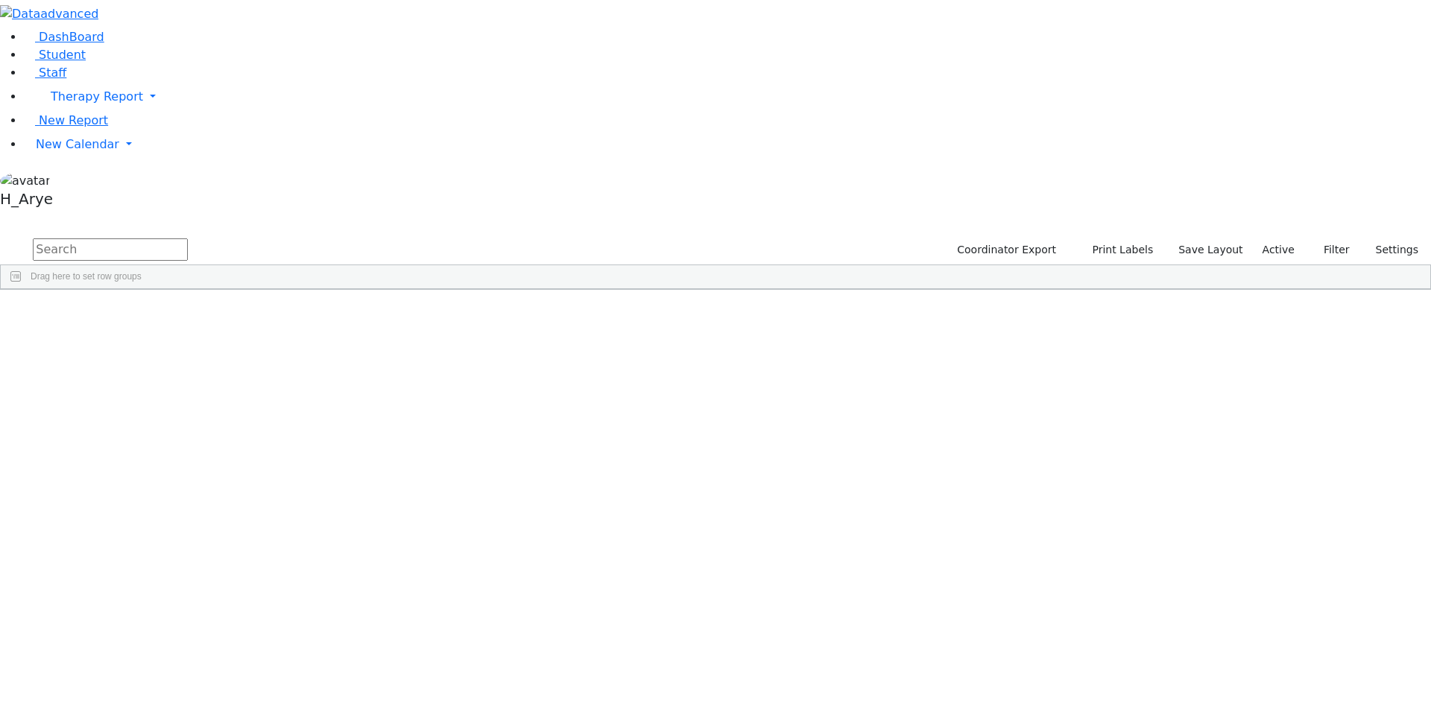
drag, startPoint x: 289, startPoint y: 61, endPoint x: 267, endPoint y: 47, distance: 25.8
click at [188, 238] on input "text" at bounding box center [110, 249] width 155 height 22
type input "y"
type input "jer lo"
click at [159, 314] on div "[PERSON_NAME]" at bounding box center [121, 324] width 76 height 21
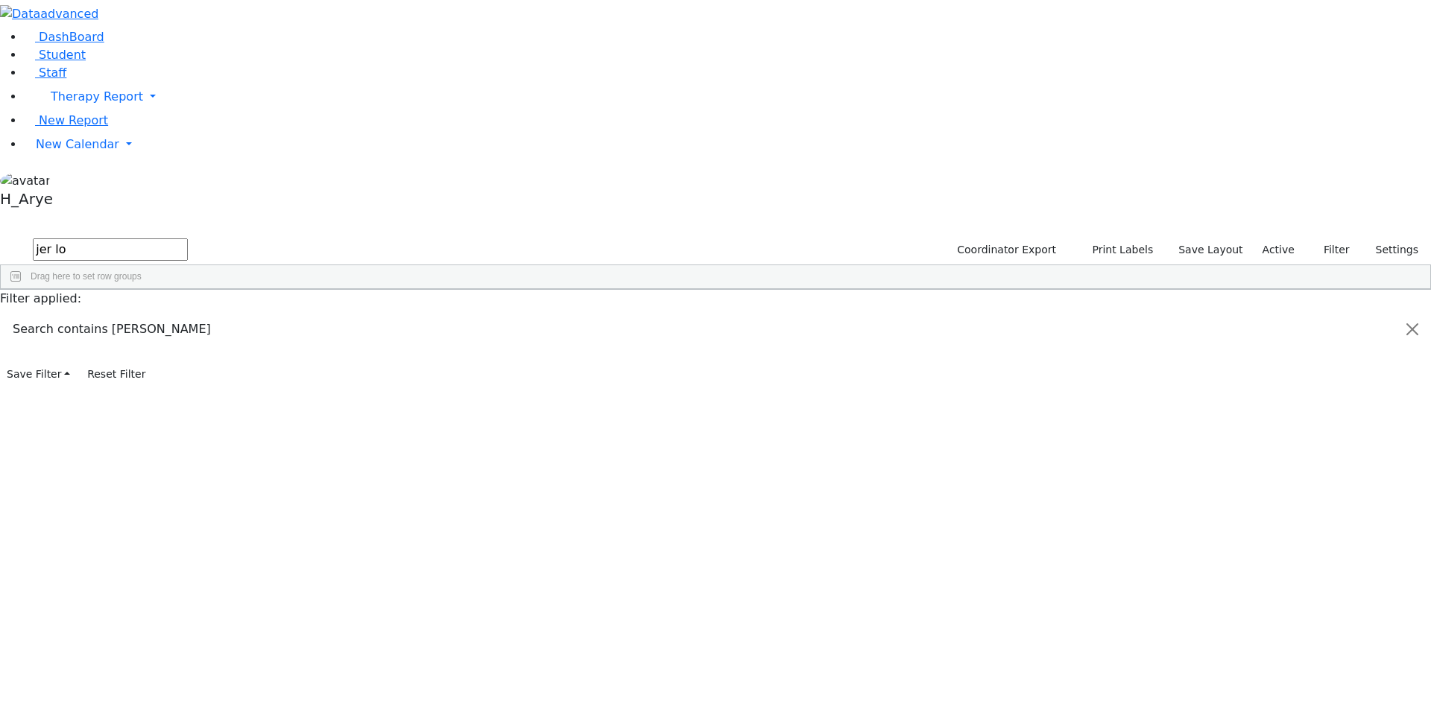
click at [159, 314] on div "Lowy" at bounding box center [121, 324] width 76 height 21
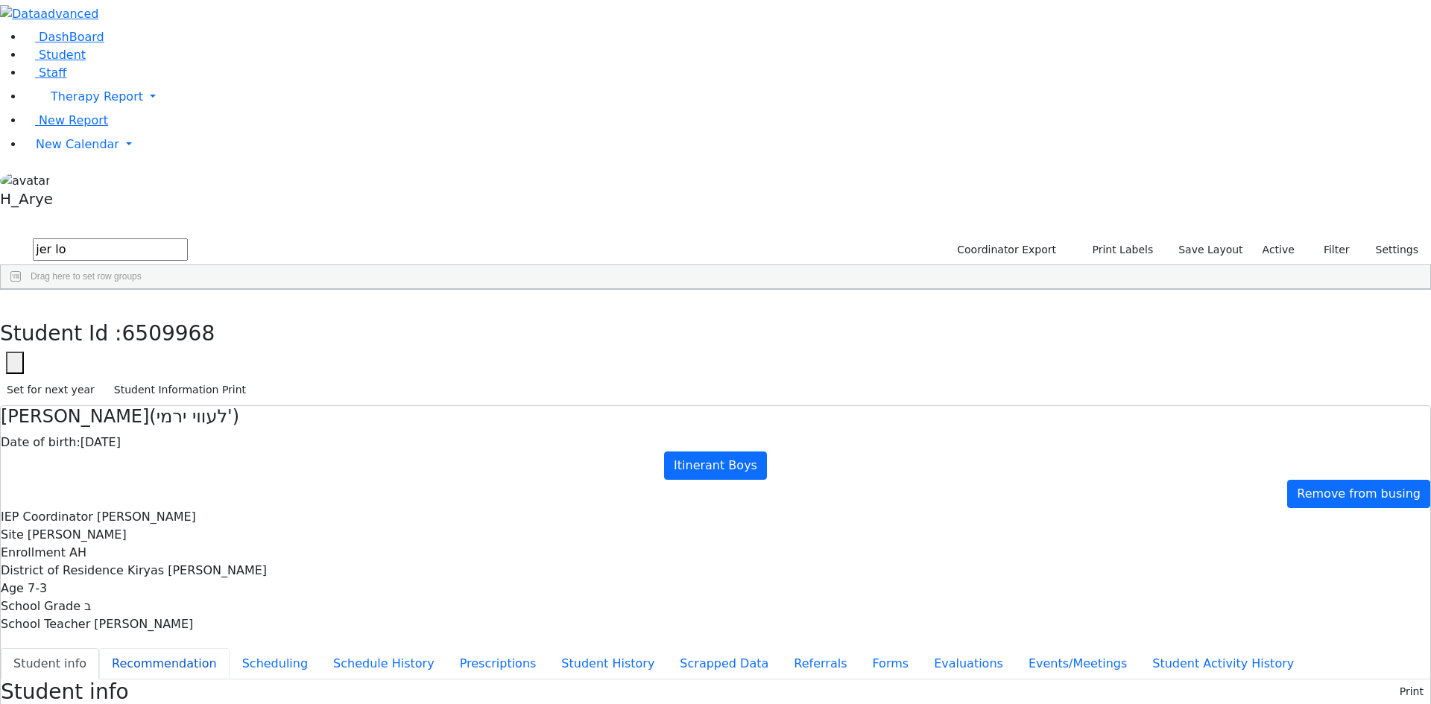
click at [229, 648] on button "Recommendation" at bounding box center [164, 663] width 130 height 31
checkbox input "true"
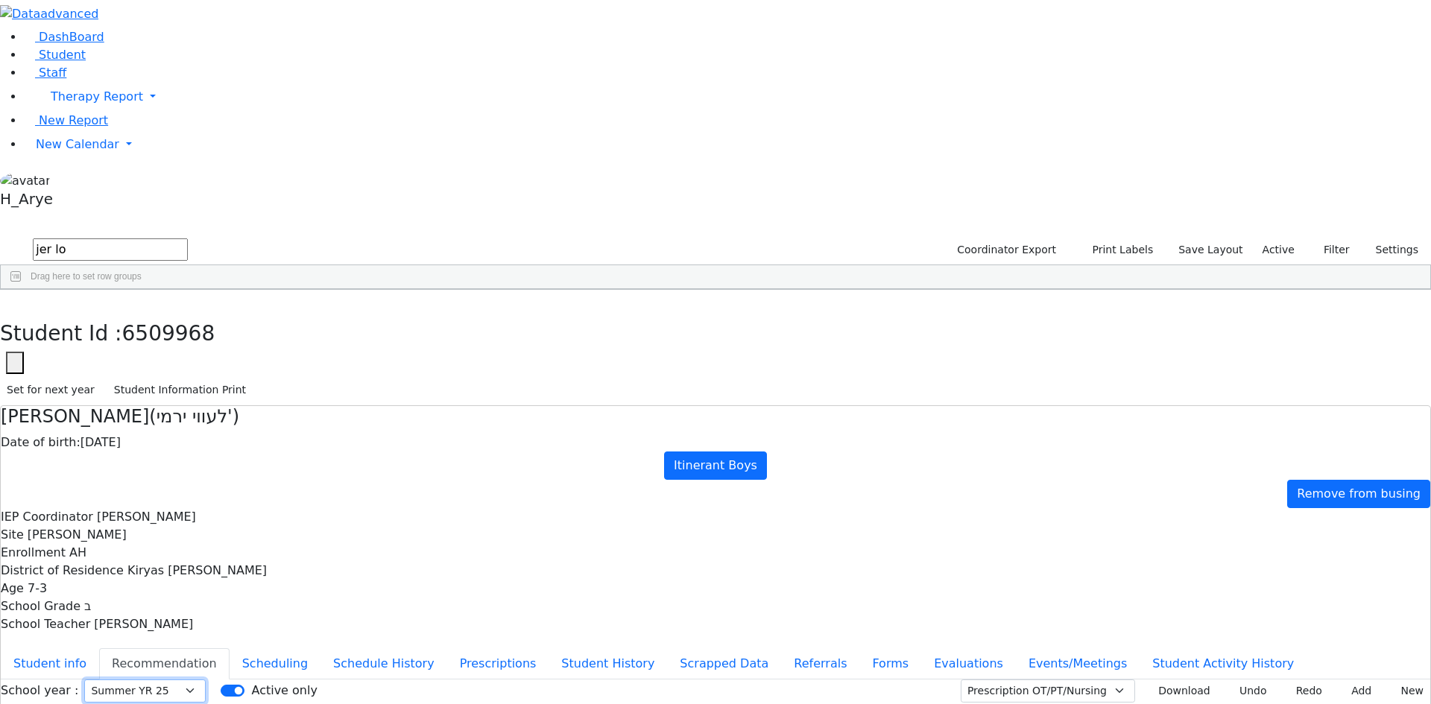
click at [206, 680] on select "Select School YR School YR 25-26 Summer YR 25 School YR 24-25 Summer YR 24 Scho…" at bounding box center [144, 691] width 121 height 23
select select "212"
click at [206, 680] on select "Select School YR School YR 25-26 Summer YR 25 School YR 24-25 Summer YR 24 Scho…" at bounding box center [144, 691] width 121 height 23
click at [320, 648] on button "Scheduling" at bounding box center [274, 663] width 91 height 31
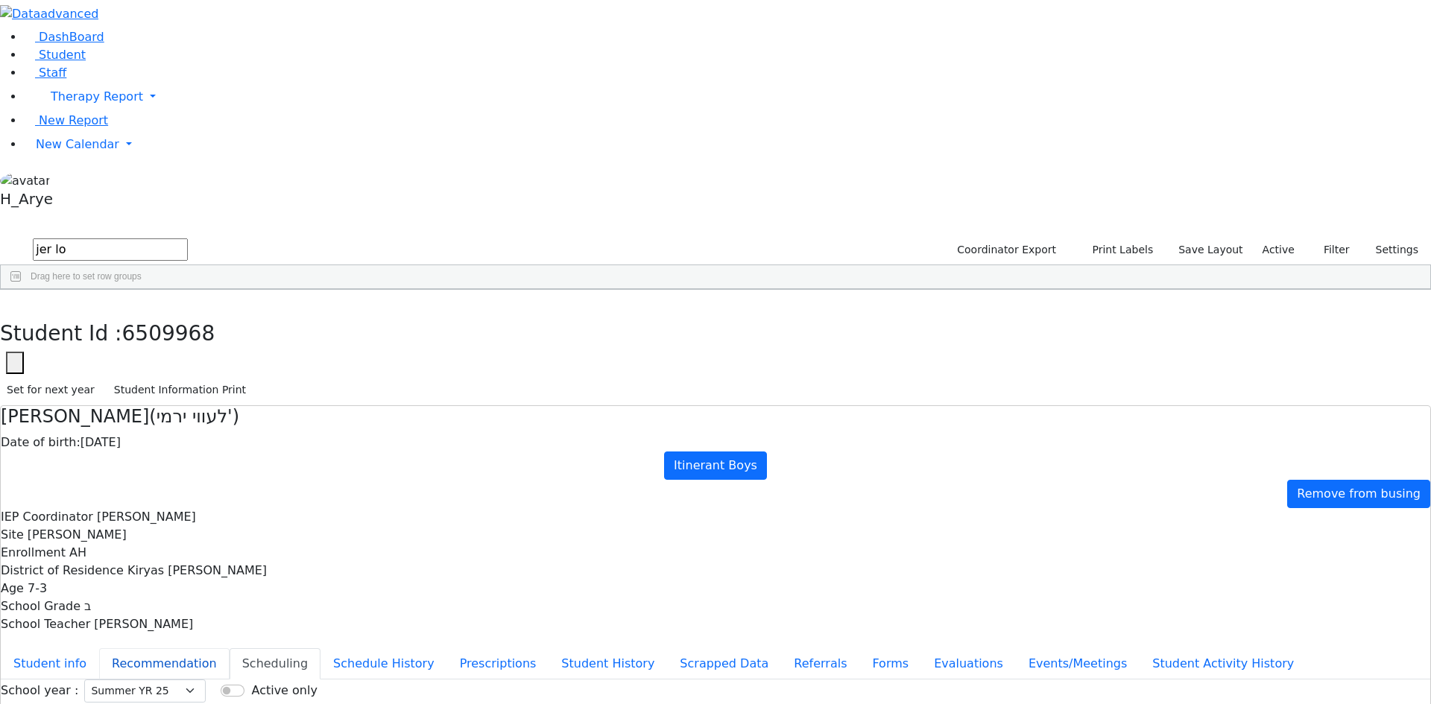
click at [229, 648] on button "Recommendation" at bounding box center [164, 663] width 130 height 31
click at [99, 648] on button "Student info" at bounding box center [50, 663] width 98 height 31
click at [229, 648] on button "Recommendation" at bounding box center [164, 663] width 130 height 31
click at [320, 648] on button "Scheduling" at bounding box center [274, 663] width 91 height 31
click at [15, 301] on icon "button" at bounding box center [11, 305] width 8 height 9
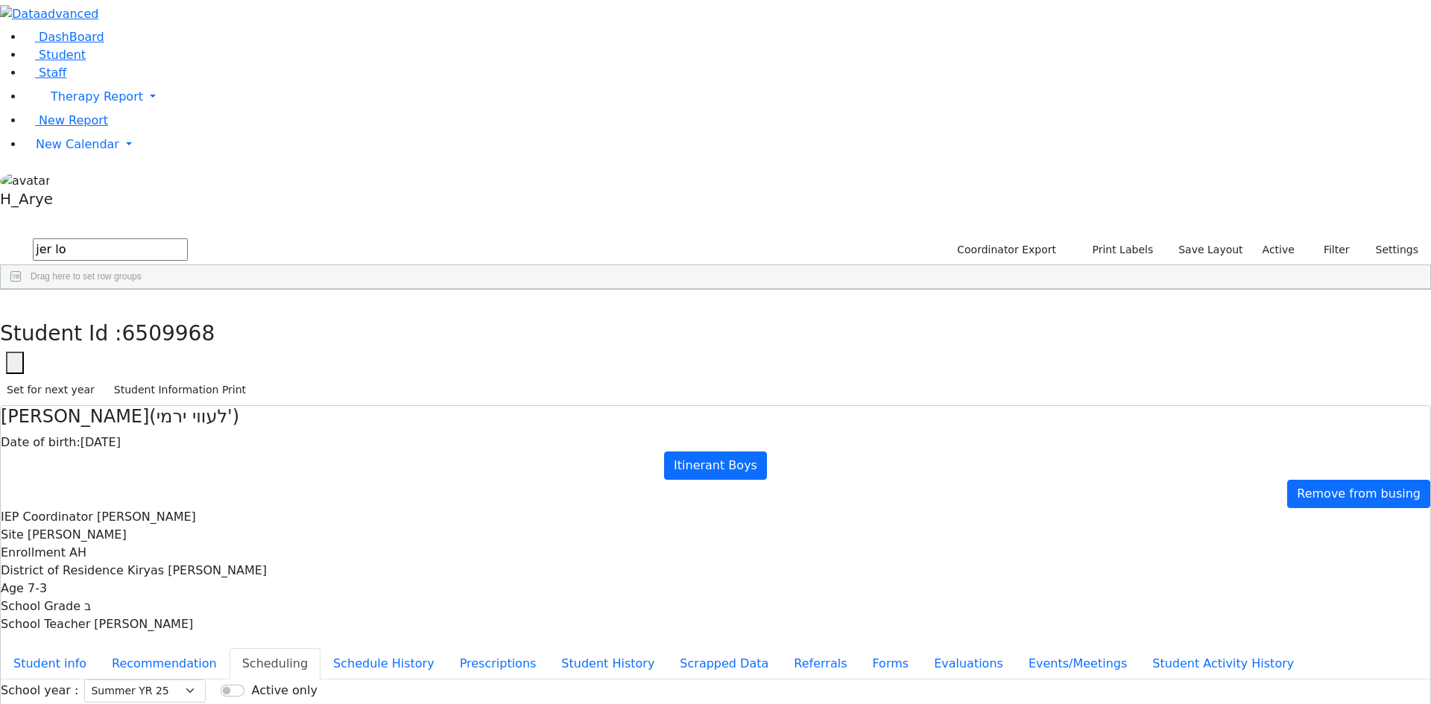
drag, startPoint x: 267, startPoint y: 57, endPoint x: 71, endPoint y: 54, distance: 196.0
click at [85, 64] on div "DashBoard Student Staff Therapy Report Student Old Calendar Report H_Arye" at bounding box center [715, 429] width 1431 height 859
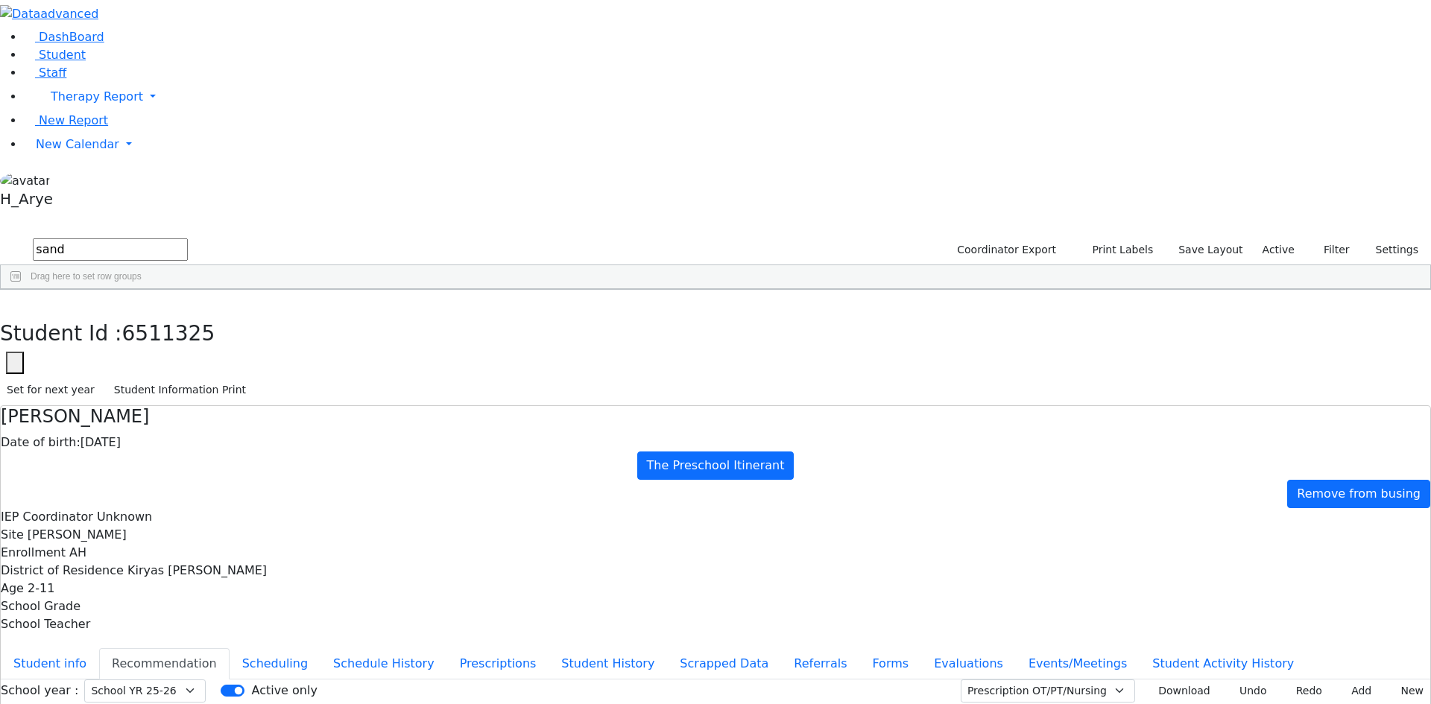
select select "212"
click at [54, 44] on span "DashBoard" at bounding box center [72, 37] width 66 height 14
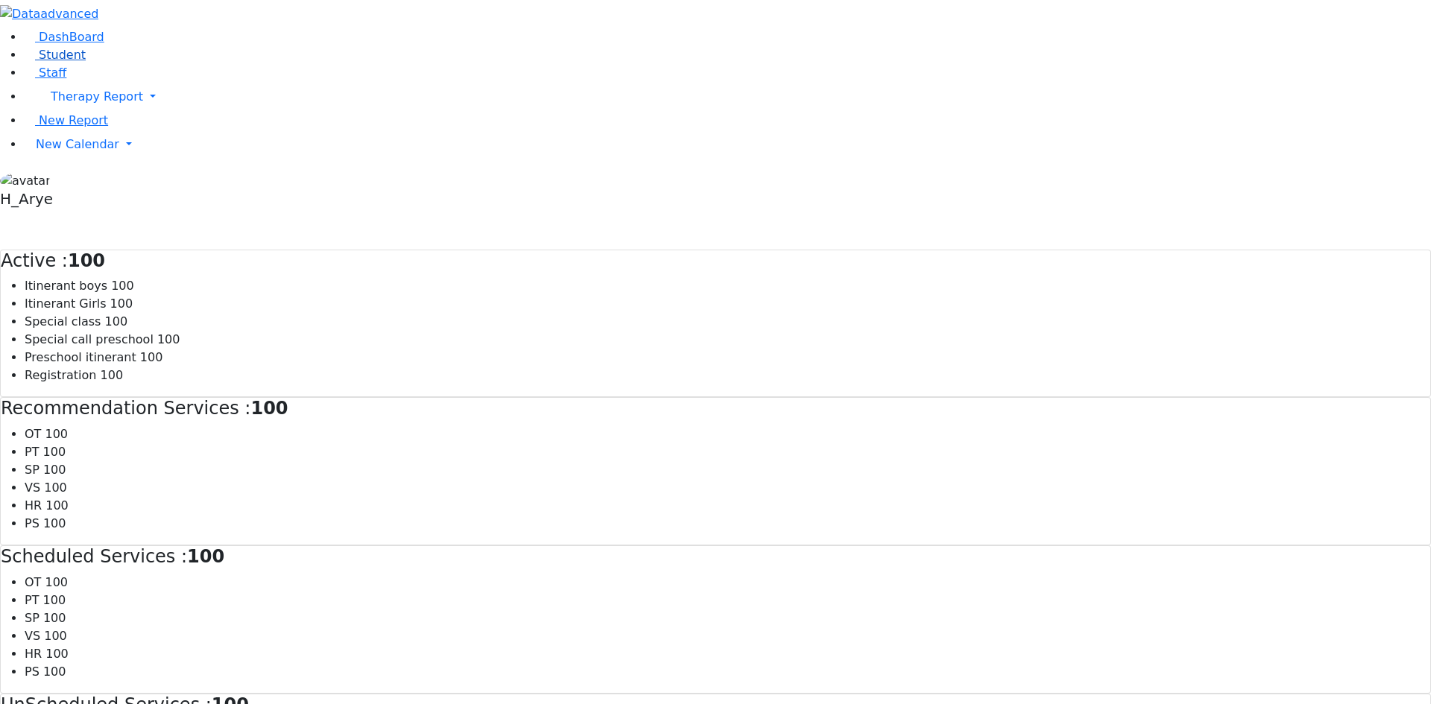
click at [77, 62] on link "Student" at bounding box center [55, 55] width 62 height 14
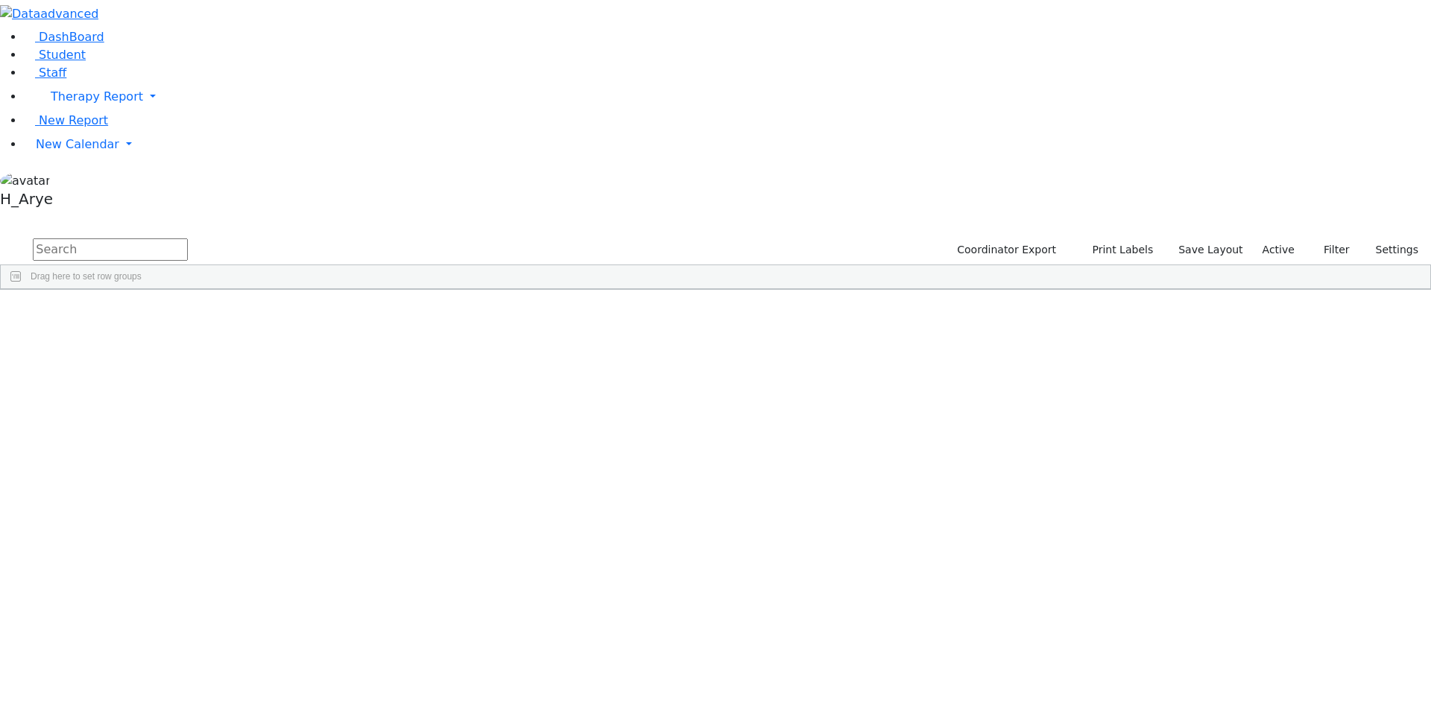
click at [188, 238] on input "text" at bounding box center [110, 249] width 155 height 22
type input "[PERSON_NAME]"
click at [235, 355] on div "[PERSON_NAME]" at bounding box center [197, 365] width 76 height 21
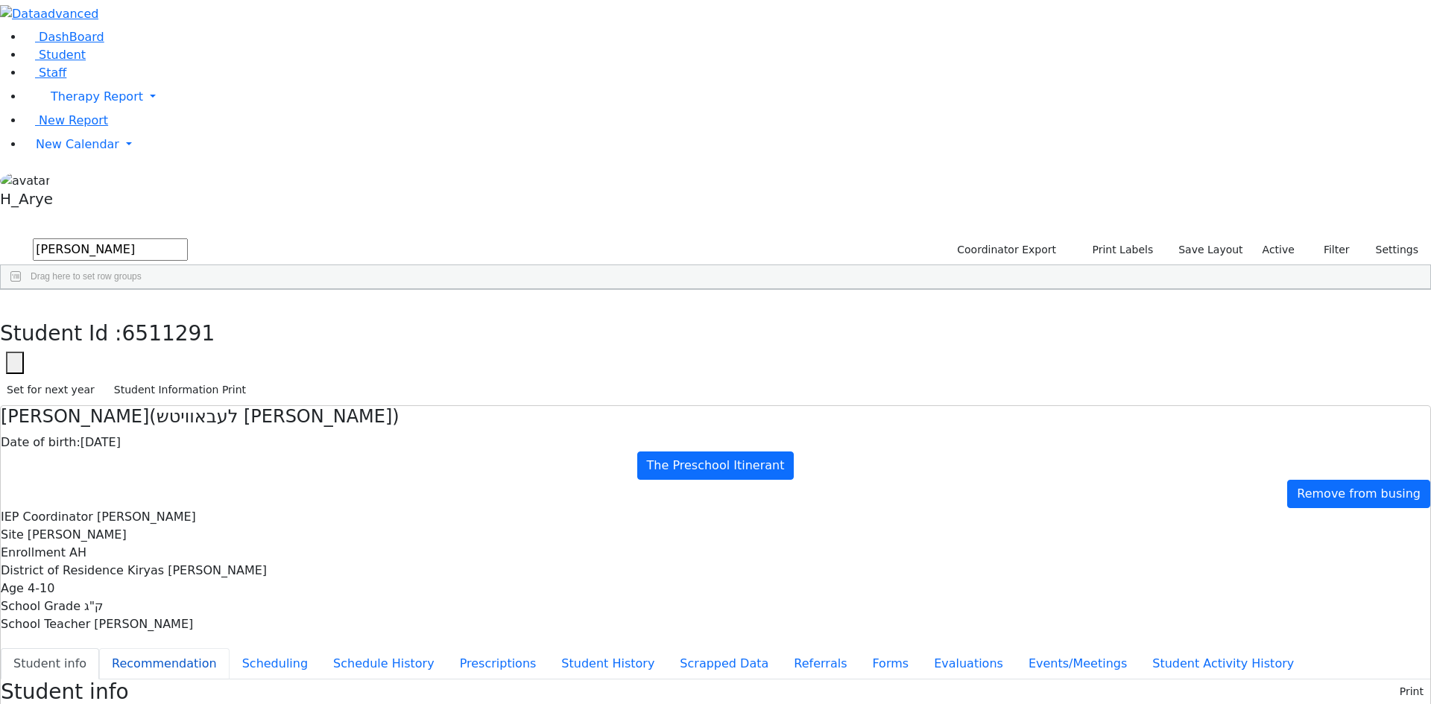
click at [229, 648] on button "Recommendation" at bounding box center [164, 663] width 130 height 31
checkbox input "true"
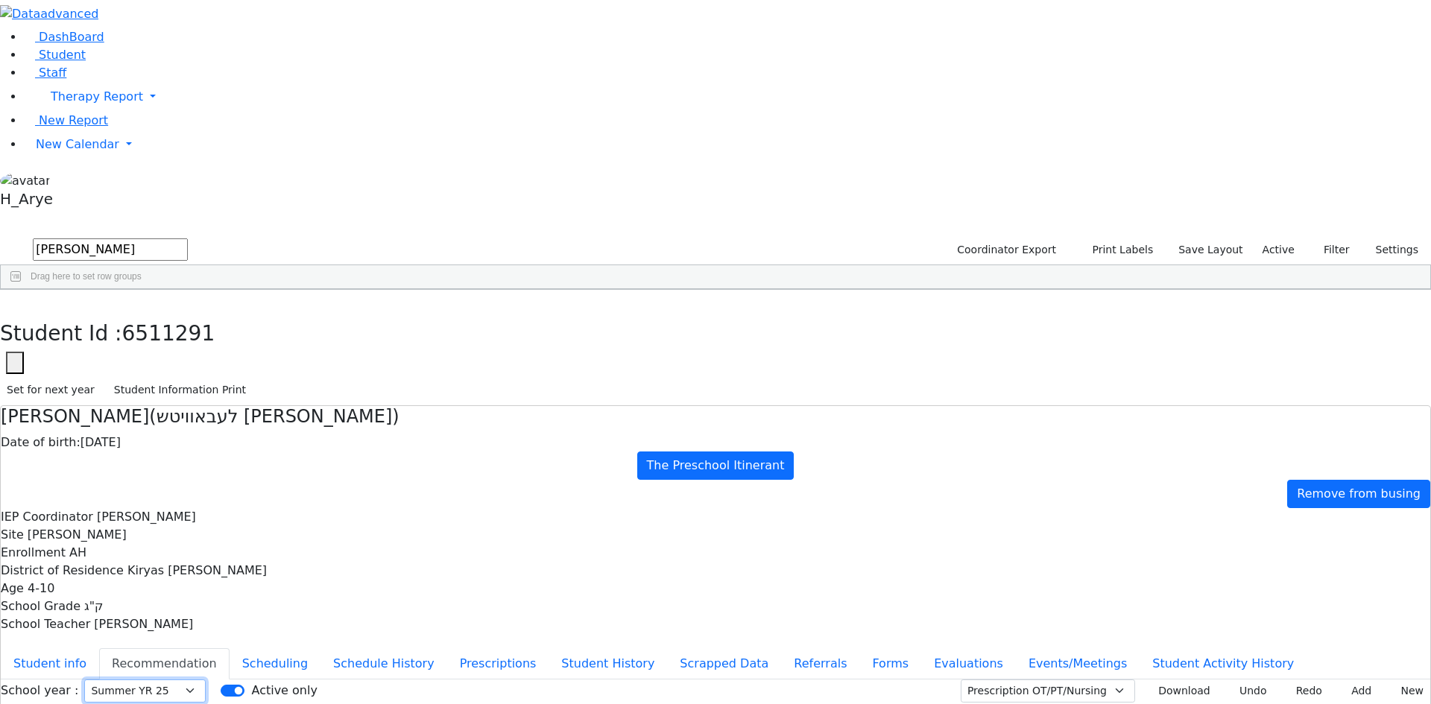
click at [206, 680] on select "Select School [GEOGRAPHIC_DATA] YR 25-26 Summer YR 25 School YR 24-25 Summer YR…" at bounding box center [144, 691] width 121 height 23
click at [99, 648] on button "Student info" at bounding box center [50, 663] width 98 height 31
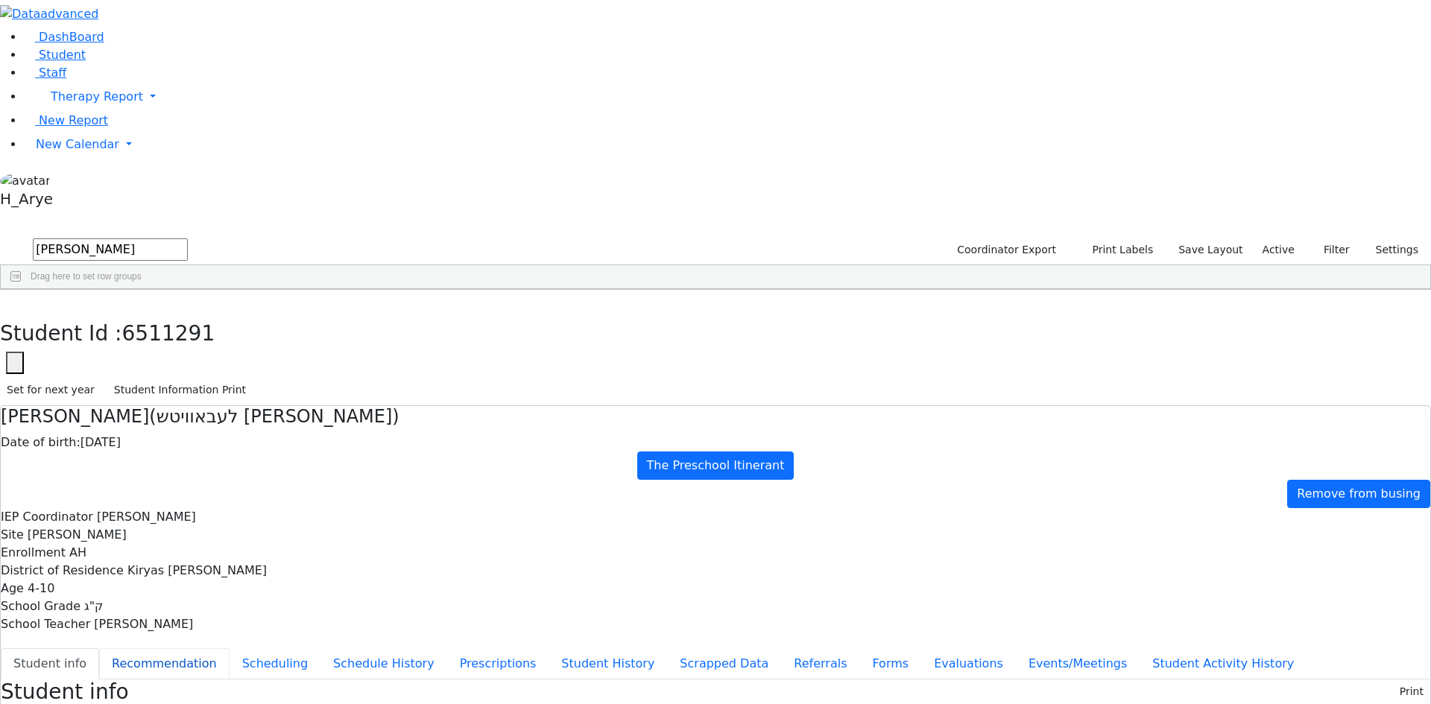
click at [229, 648] on button "Recommendation" at bounding box center [164, 663] width 130 height 31
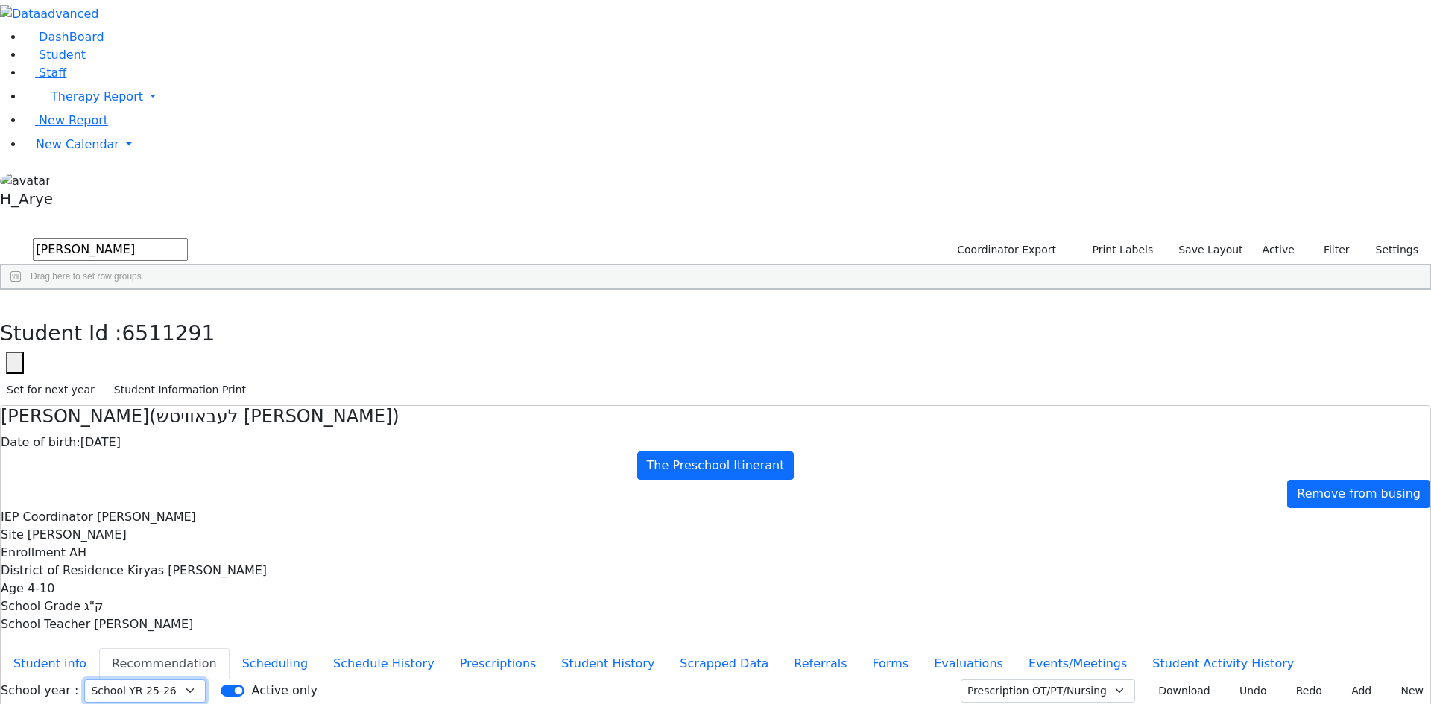
click at [206, 680] on select "Select School [GEOGRAPHIC_DATA] YR 25-26 Summer YR 25 School YR 24-25 Summer YR…" at bounding box center [144, 691] width 121 height 23
select select "211"
click at [206, 680] on select "Select School [GEOGRAPHIC_DATA] YR 25-26 Summer YR 25 School YR 24-25 Summer YR…" at bounding box center [144, 691] width 121 height 23
click at [320, 648] on button "Scheduling" at bounding box center [274, 663] width 91 height 31
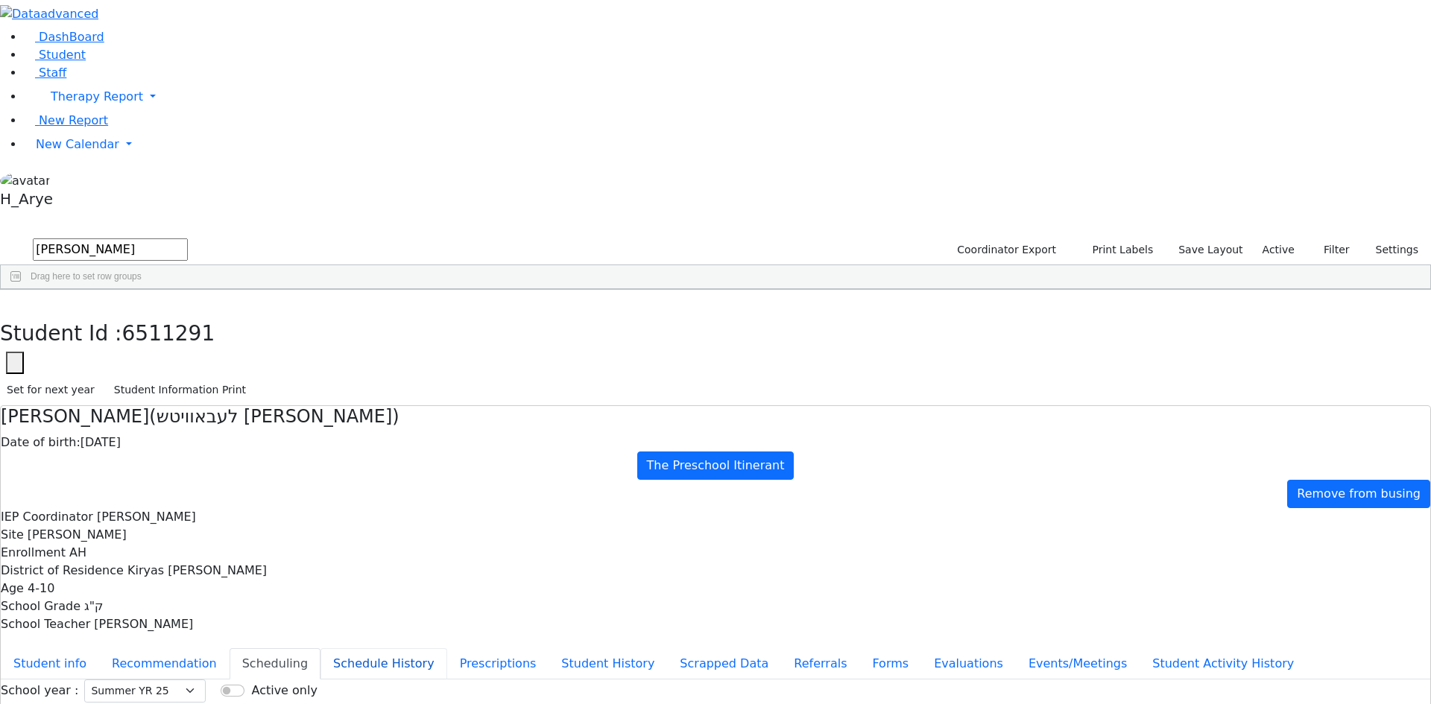
click at [399, 648] on button "Schedule History" at bounding box center [383, 663] width 127 height 31
click at [15, 301] on icon "button" at bounding box center [11, 305] width 8 height 9
